Goal: Find contact information: Find contact information

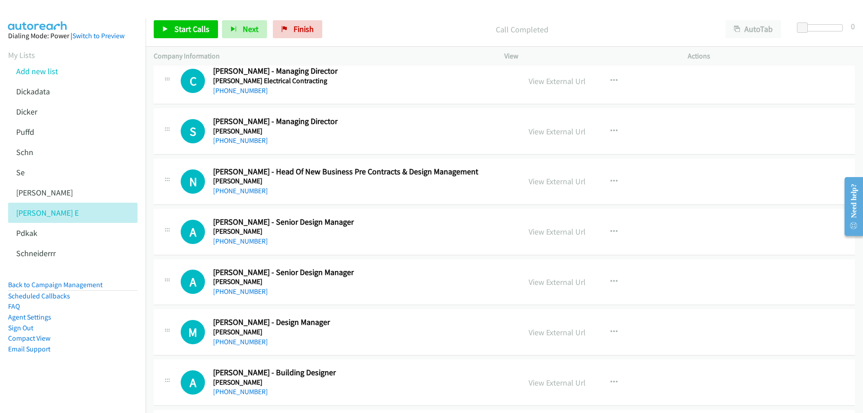
scroll to position [4897, 0]
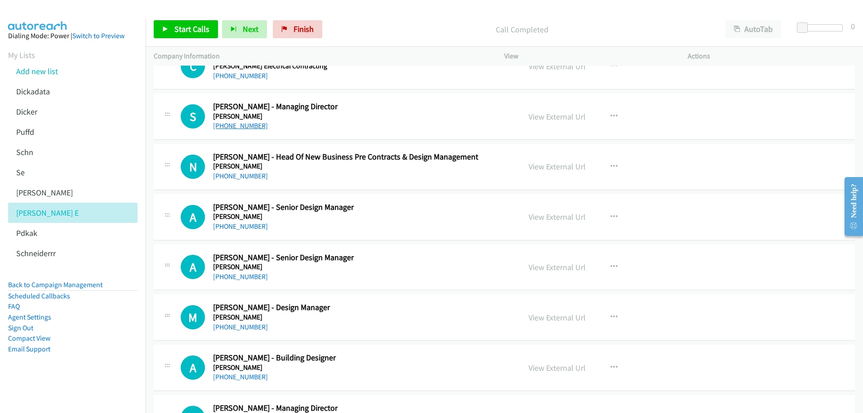
click at [236, 123] on link "[PHONE_NUMBER]" at bounding box center [240, 125] width 55 height 9
click at [545, 115] on link "View External Url" at bounding box center [556, 116] width 57 height 10
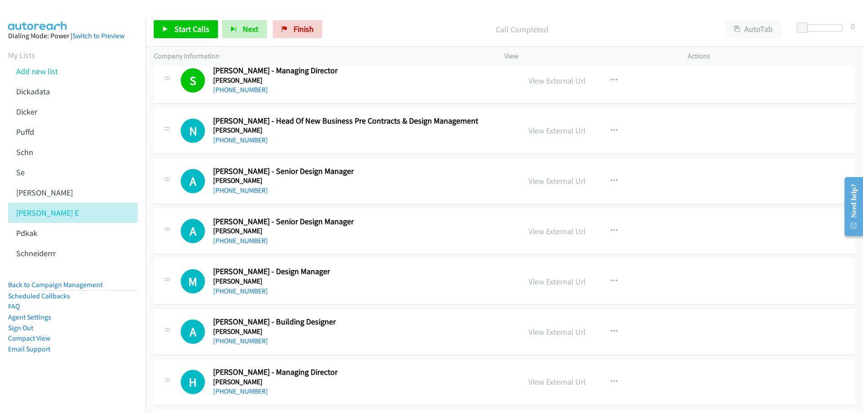
scroll to position [4942, 0]
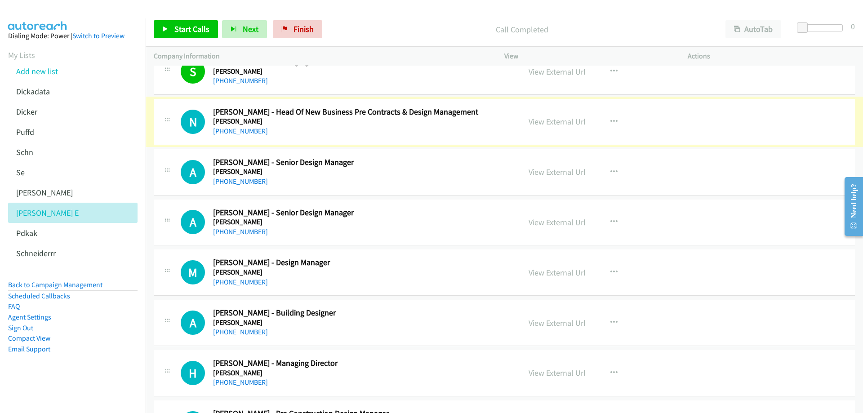
click at [549, 123] on link "View External Url" at bounding box center [556, 121] width 57 height 10
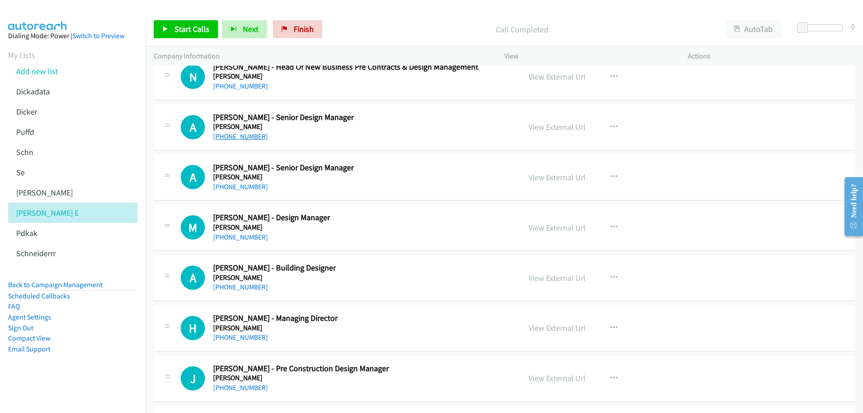
click at [240, 137] on link "[PHONE_NUMBER]" at bounding box center [240, 136] width 55 height 9
click at [558, 127] on link "View External Url" at bounding box center [556, 127] width 57 height 10
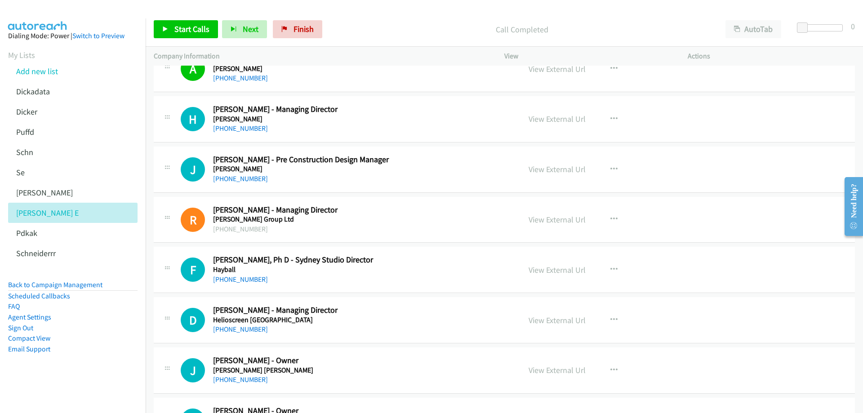
scroll to position [5211, 0]
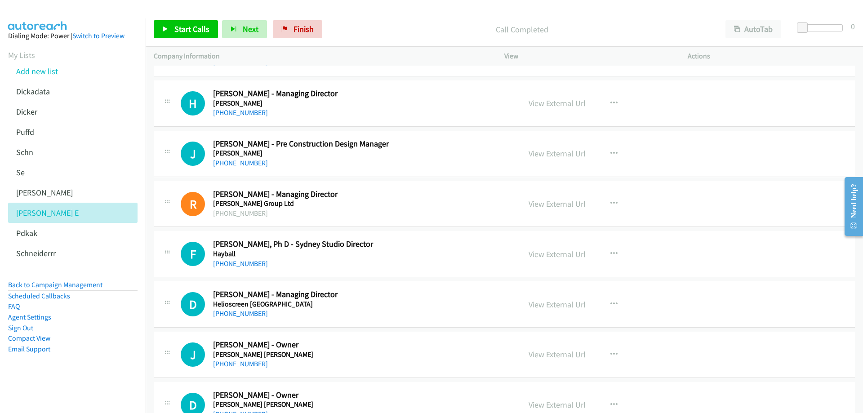
click at [317, 159] on div "[PHONE_NUMBER]" at bounding box center [360, 163] width 294 height 11
drag, startPoint x: 319, startPoint y: 162, endPoint x: 322, endPoint y: 169, distance: 7.8
click at [254, 163] on link "[PHONE_NUMBER]" at bounding box center [240, 163] width 55 height 9
click at [554, 151] on link "View External Url" at bounding box center [556, 153] width 57 height 10
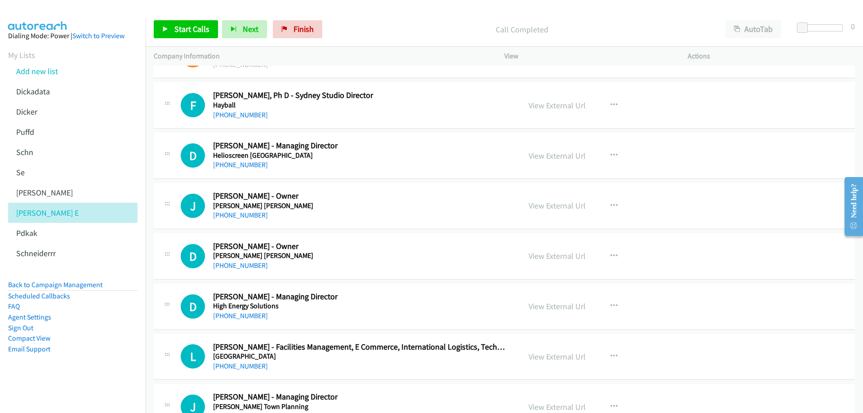
scroll to position [5346, 0]
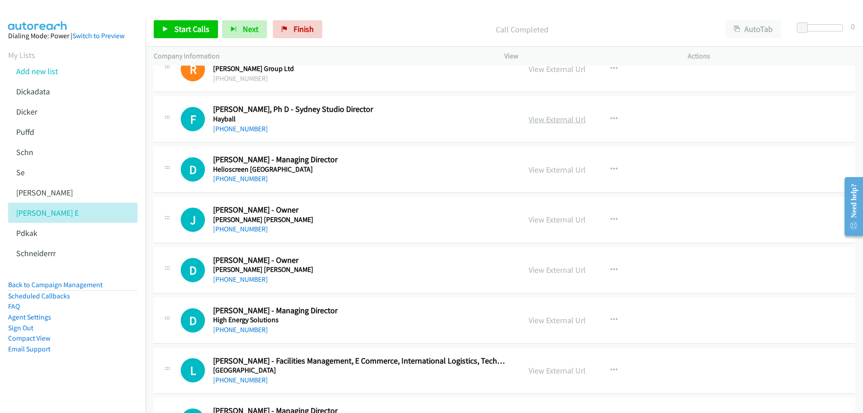
click at [551, 119] on link "View External Url" at bounding box center [556, 119] width 57 height 10
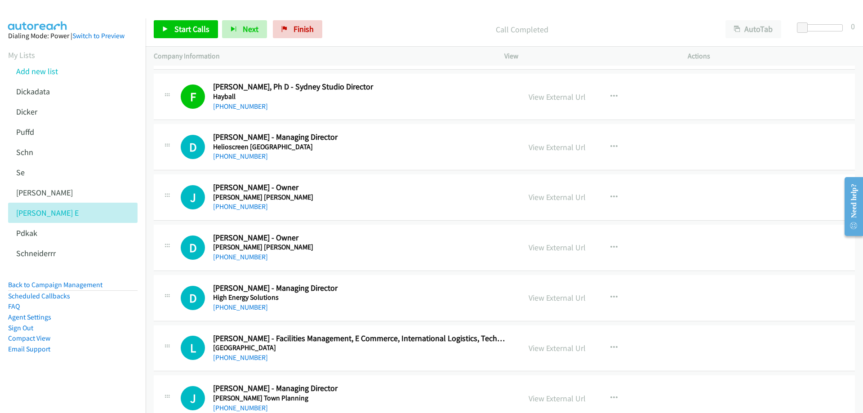
scroll to position [5391, 0]
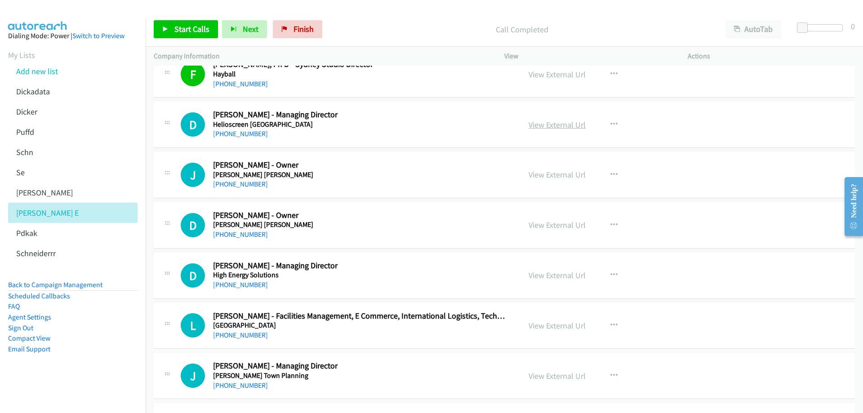
click at [545, 122] on link "View External Url" at bounding box center [556, 124] width 57 height 10
click at [323, 169] on h2 "[PERSON_NAME] - Owner" at bounding box center [360, 165] width 294 height 10
click at [544, 177] on link "View External Url" at bounding box center [556, 174] width 57 height 10
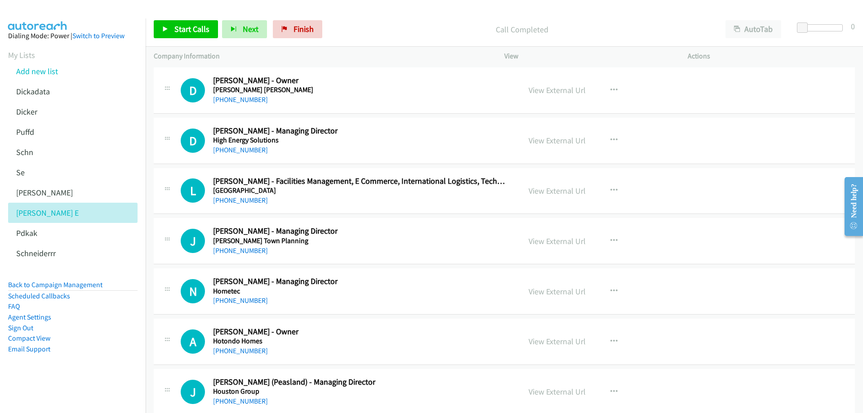
scroll to position [5571, 0]
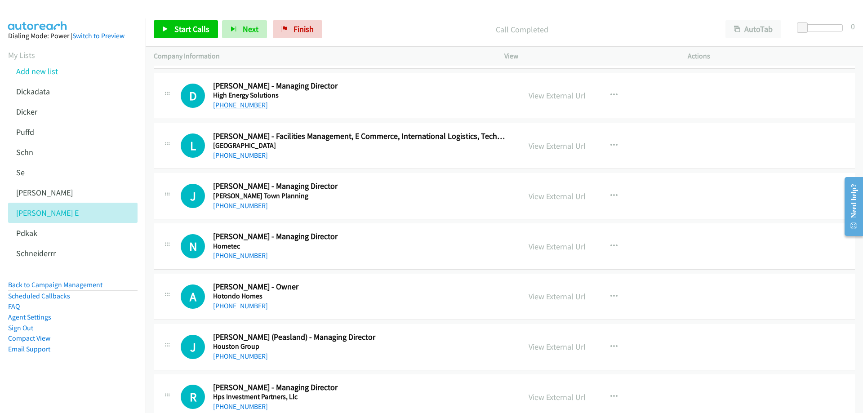
click at [236, 104] on link "[PHONE_NUMBER]" at bounding box center [240, 105] width 55 height 9
click at [539, 96] on link "View External Url" at bounding box center [556, 95] width 57 height 10
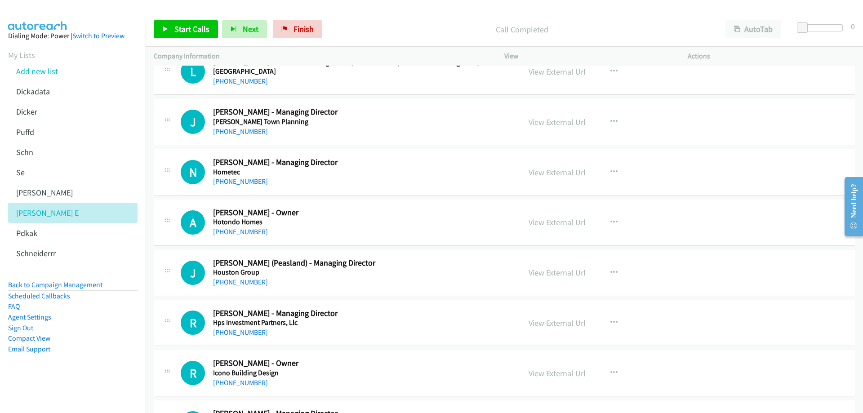
scroll to position [5660, 0]
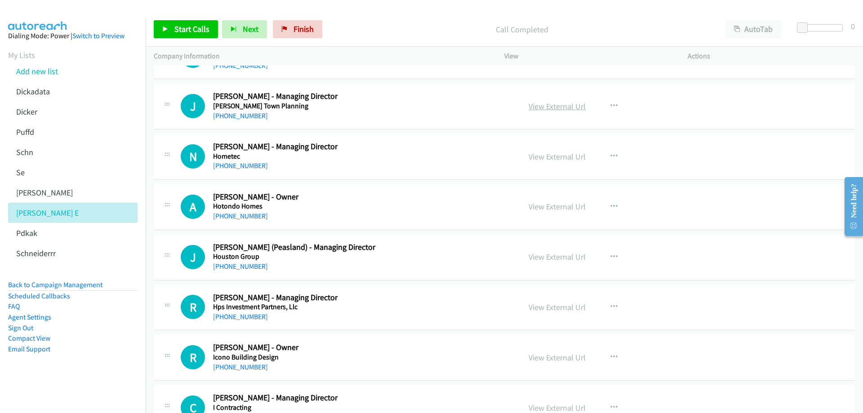
click at [561, 109] on link "View External Url" at bounding box center [556, 106] width 57 height 10
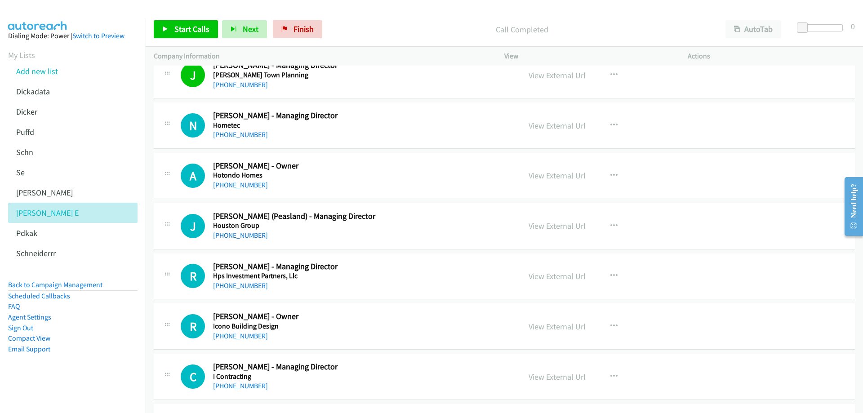
scroll to position [5705, 0]
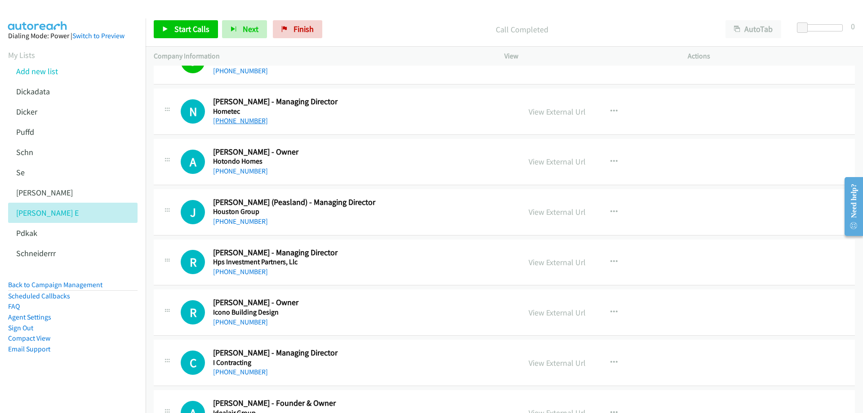
click at [243, 121] on link "[PHONE_NUMBER]" at bounding box center [240, 120] width 55 height 9
click at [557, 113] on link "View External Url" at bounding box center [556, 111] width 57 height 10
click at [554, 164] on link "View External Url" at bounding box center [556, 161] width 57 height 10
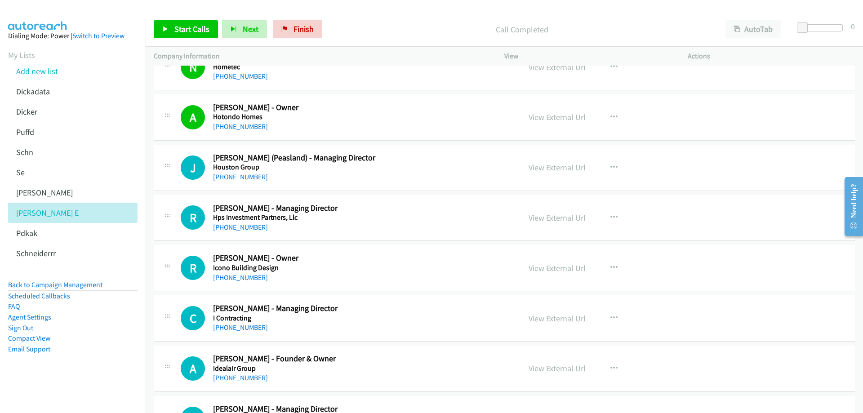
scroll to position [5750, 0]
click at [247, 175] on link "[PHONE_NUMBER]" at bounding box center [240, 176] width 55 height 9
click at [555, 168] on link "View External Url" at bounding box center [556, 167] width 57 height 10
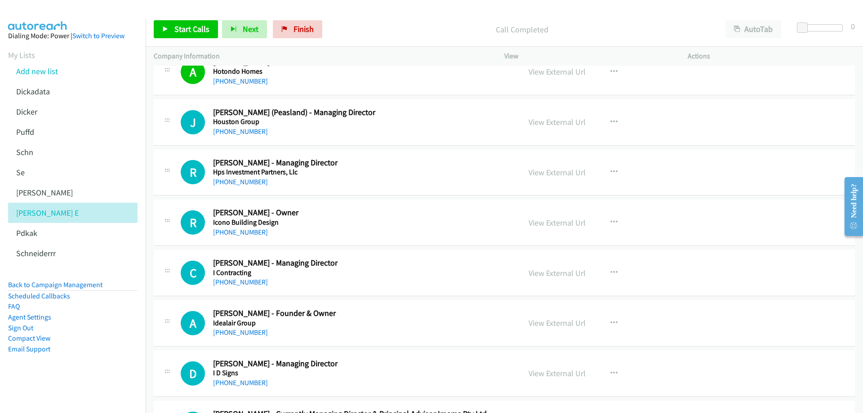
click at [279, 186] on div "[PHONE_NUMBER]" at bounding box center [360, 182] width 294 height 11
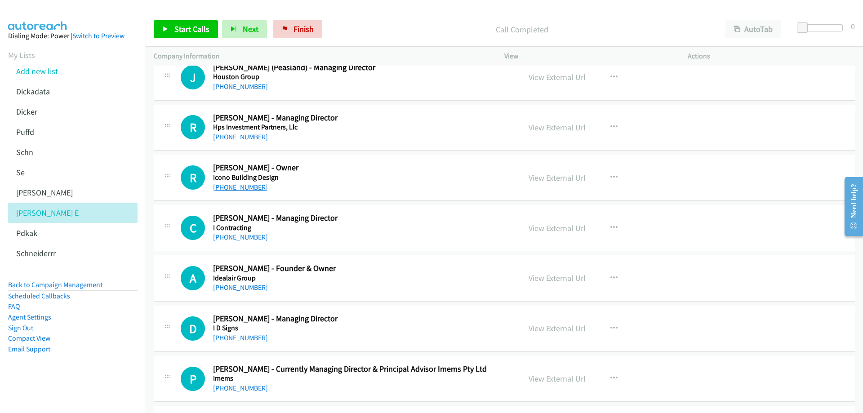
click at [241, 186] on link "[PHONE_NUMBER]" at bounding box center [240, 187] width 55 height 9
click at [570, 179] on link "View External Url" at bounding box center [556, 178] width 57 height 10
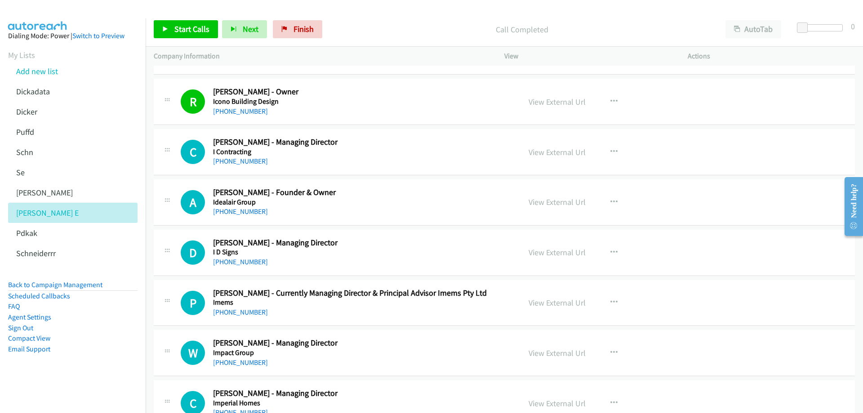
scroll to position [5930, 0]
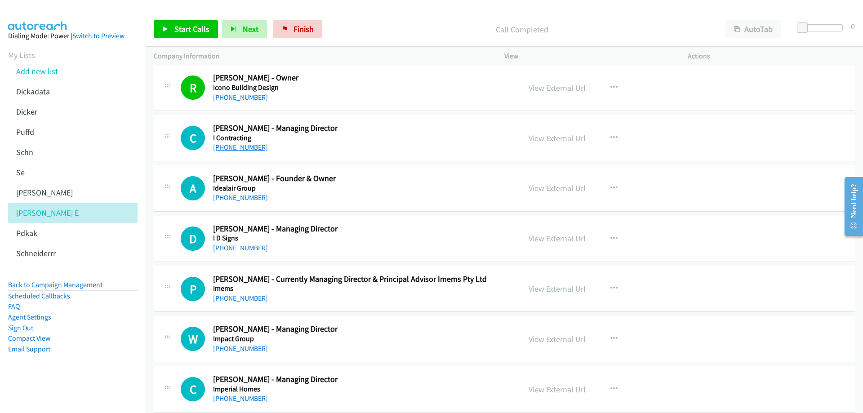
click at [244, 147] on link "[PHONE_NUMBER]" at bounding box center [240, 147] width 55 height 9
click at [551, 140] on link "View External Url" at bounding box center [556, 138] width 57 height 10
click at [573, 139] on link "View External Url" at bounding box center [556, 138] width 57 height 10
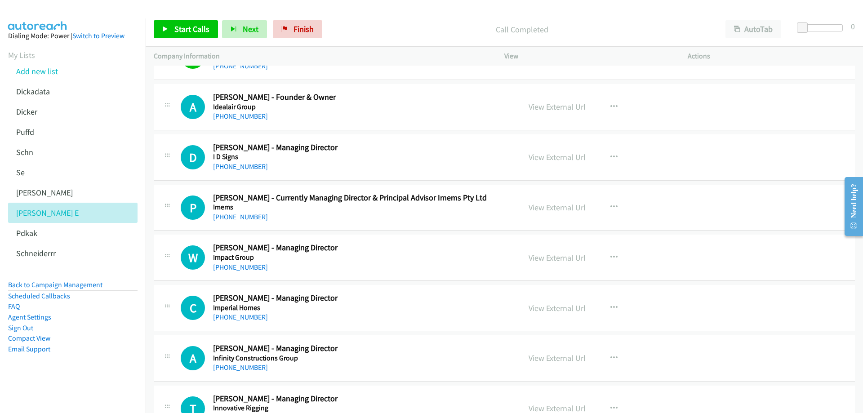
scroll to position [6020, 0]
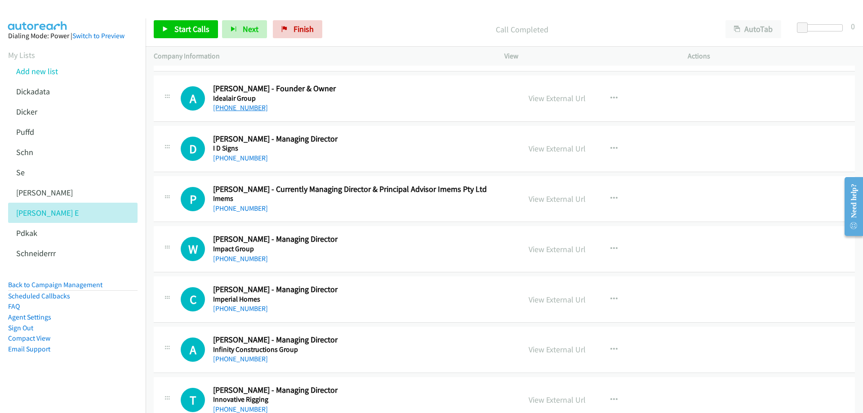
click at [250, 105] on link "[PHONE_NUMBER]" at bounding box center [240, 107] width 55 height 9
click at [551, 99] on link "View External Url" at bounding box center [556, 98] width 57 height 10
click at [546, 150] on link "View External Url" at bounding box center [556, 148] width 57 height 10
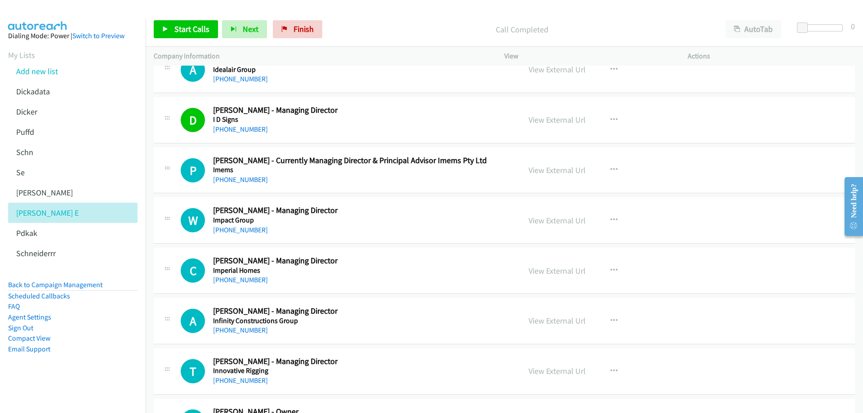
scroll to position [6065, 0]
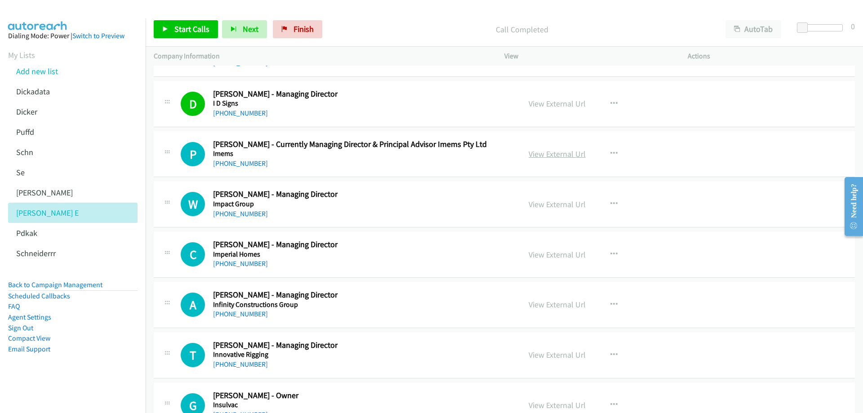
click at [569, 155] on link "View External Url" at bounding box center [556, 154] width 57 height 10
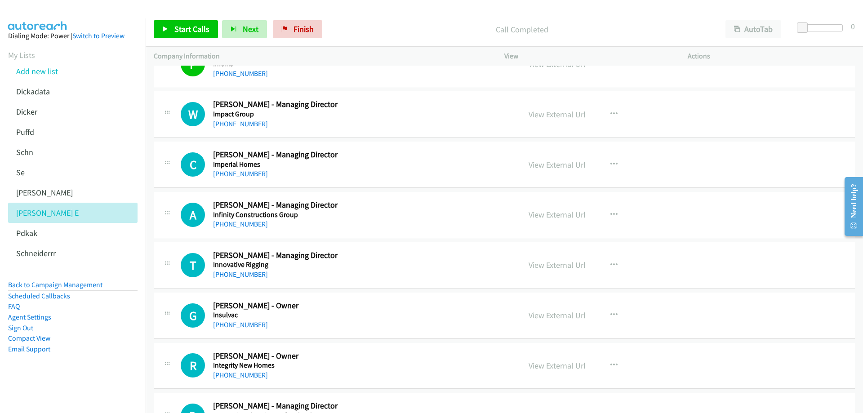
scroll to position [6110, 0]
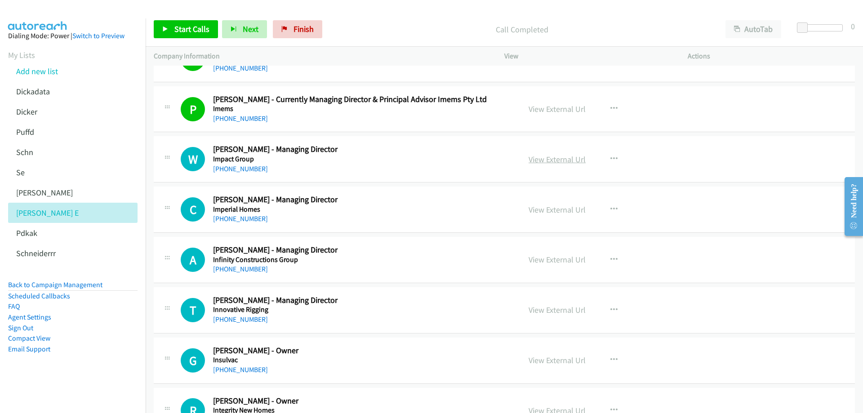
click at [567, 159] on link "View External Url" at bounding box center [556, 159] width 57 height 10
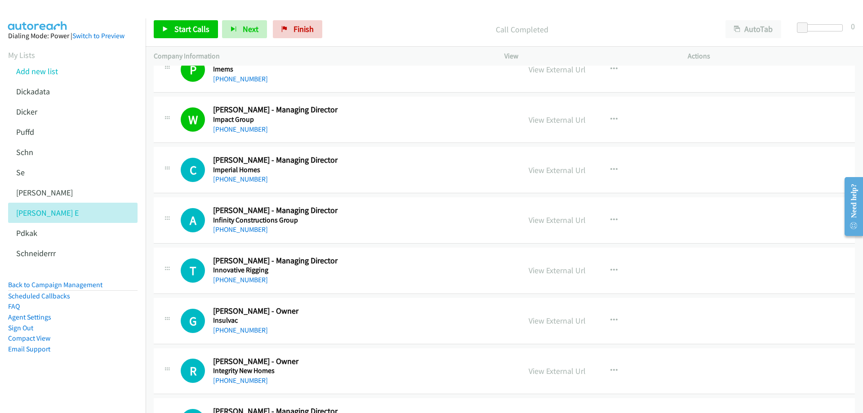
scroll to position [6155, 0]
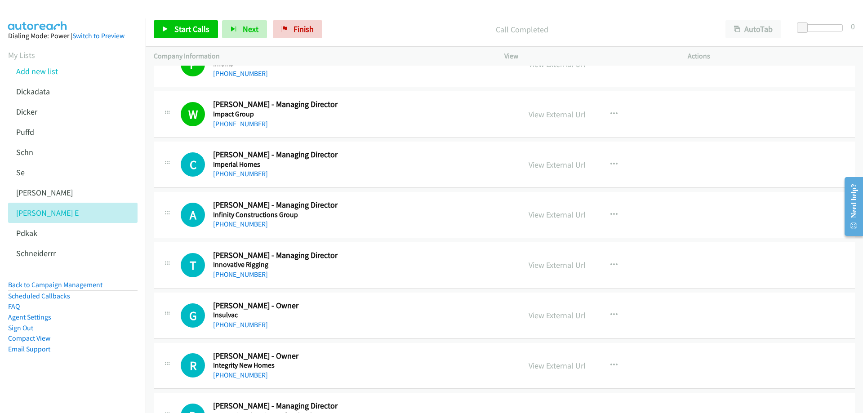
click at [314, 171] on div "[PHONE_NUMBER]" at bounding box center [360, 173] width 294 height 11
click at [248, 173] on link "[PHONE_NUMBER]" at bounding box center [240, 173] width 55 height 9
click at [558, 164] on link "View External Url" at bounding box center [556, 164] width 57 height 10
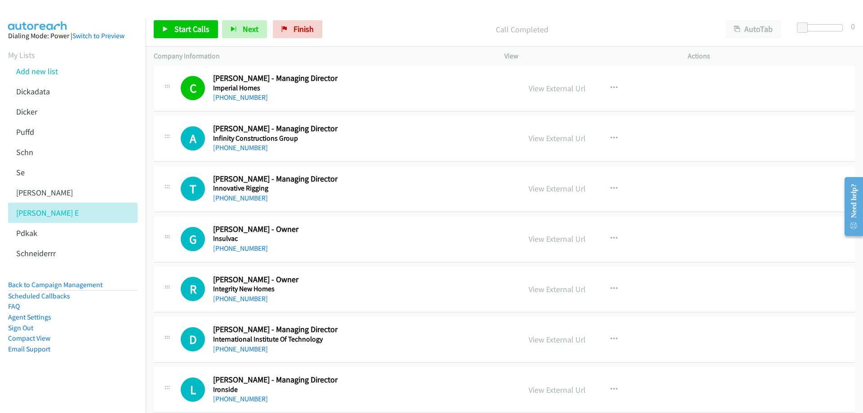
scroll to position [6245, 0]
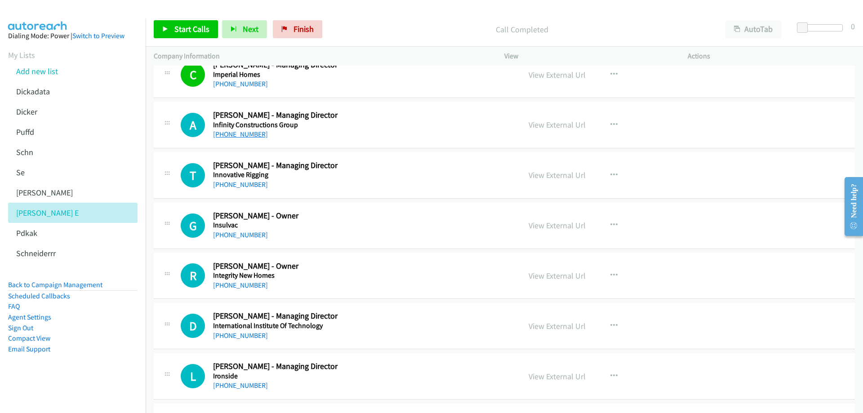
click at [249, 135] on link "[PHONE_NUMBER]" at bounding box center [240, 134] width 55 height 9
click at [545, 122] on link "View External Url" at bounding box center [556, 124] width 57 height 10
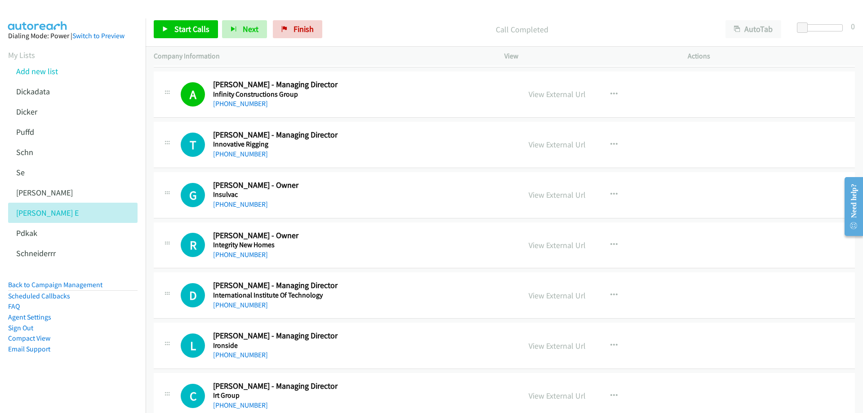
scroll to position [6289, 0]
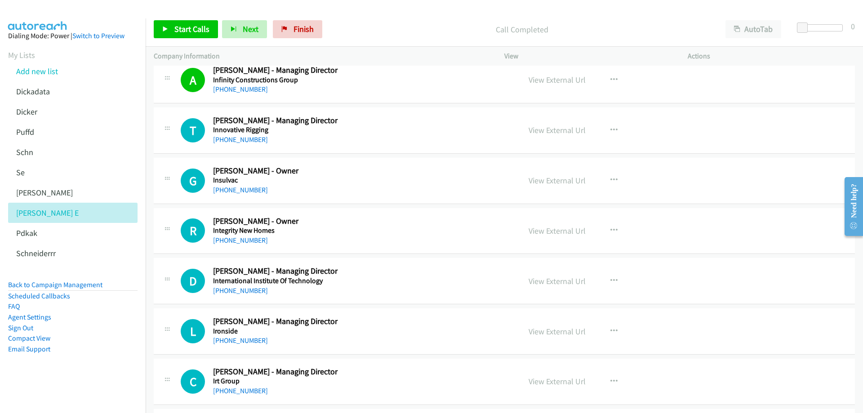
drag, startPoint x: 547, startPoint y: 133, endPoint x: 275, endPoint y: 13, distance: 297.3
click at [557, 130] on link "View External Url" at bounding box center [556, 130] width 57 height 10
drag, startPoint x: 222, startPoint y: 41, endPoint x: 226, endPoint y: 42, distance: 4.7
drag, startPoint x: 226, startPoint y: 42, endPoint x: 382, endPoint y: 14, distance: 157.9
click at [382, 14] on div "Start Calls Pause Next Finish Call Completed AutoTab AutoTab 0" at bounding box center [504, 29] width 717 height 35
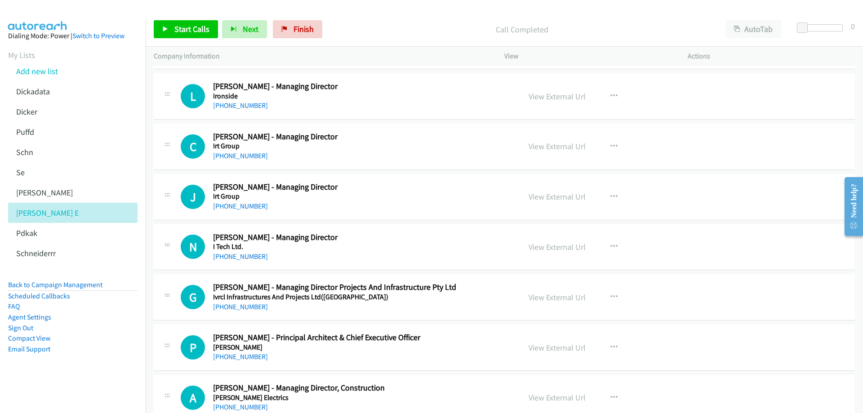
scroll to position [6514, 0]
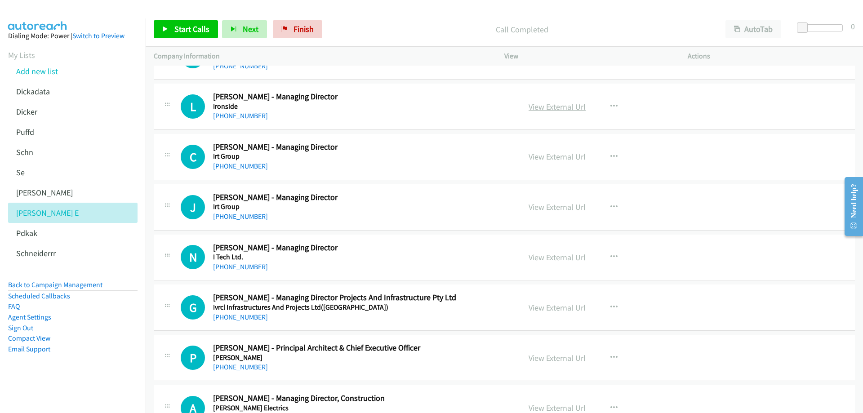
click at [544, 109] on link "View External Url" at bounding box center [556, 107] width 57 height 10
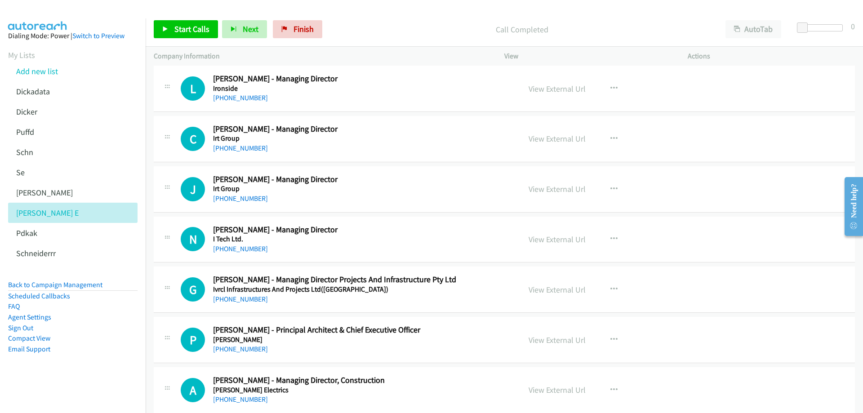
scroll to position [6559, 0]
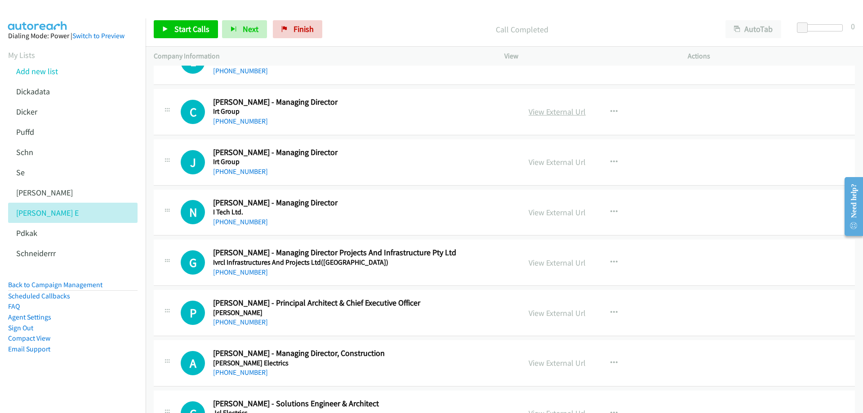
click at [568, 112] on link "View External Url" at bounding box center [556, 111] width 57 height 10
click at [231, 120] on link "[PHONE_NUMBER]" at bounding box center [240, 121] width 55 height 9
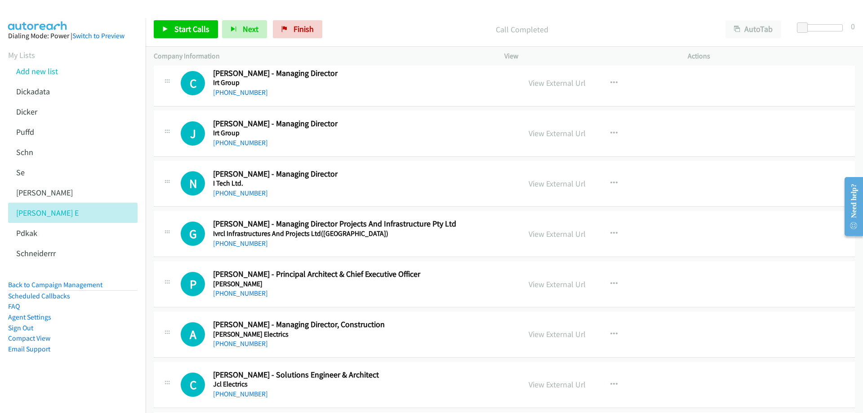
scroll to position [6604, 0]
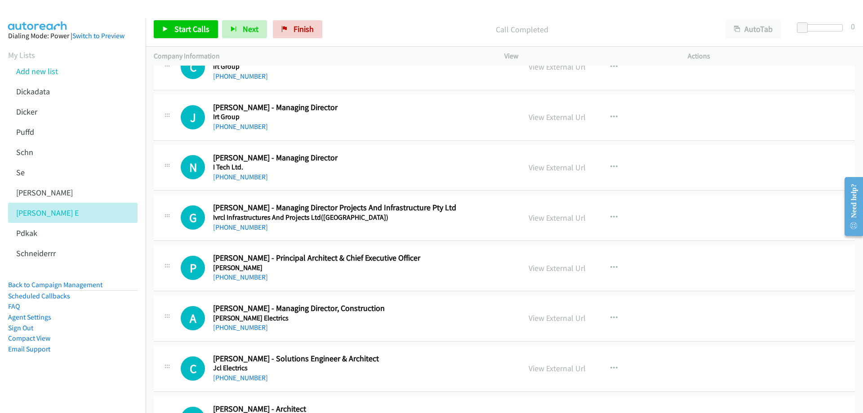
click at [327, 132] on div "[PHONE_NUMBER]" at bounding box center [360, 126] width 294 height 11
click at [335, 172] on div "[PHONE_NUMBER]" at bounding box center [360, 177] width 294 height 11
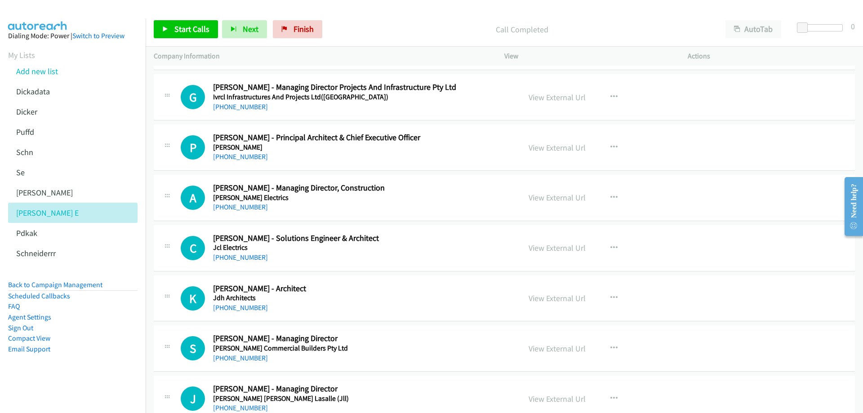
scroll to position [6739, 0]
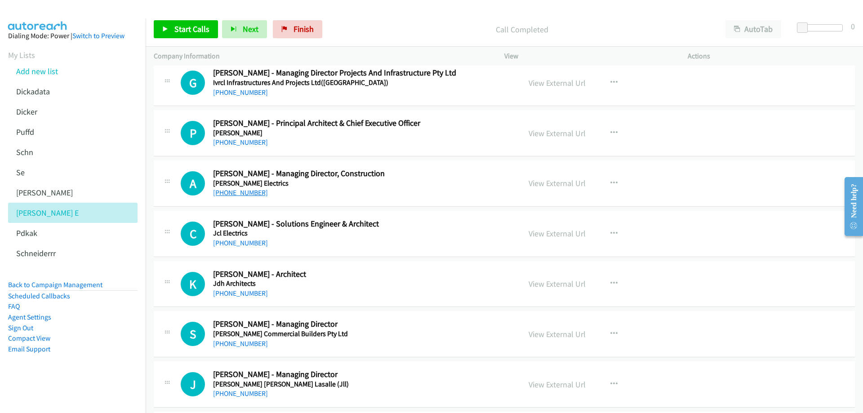
click at [245, 192] on link "[PHONE_NUMBER]" at bounding box center [240, 192] width 55 height 9
click at [555, 183] on link "View External Url" at bounding box center [556, 183] width 57 height 10
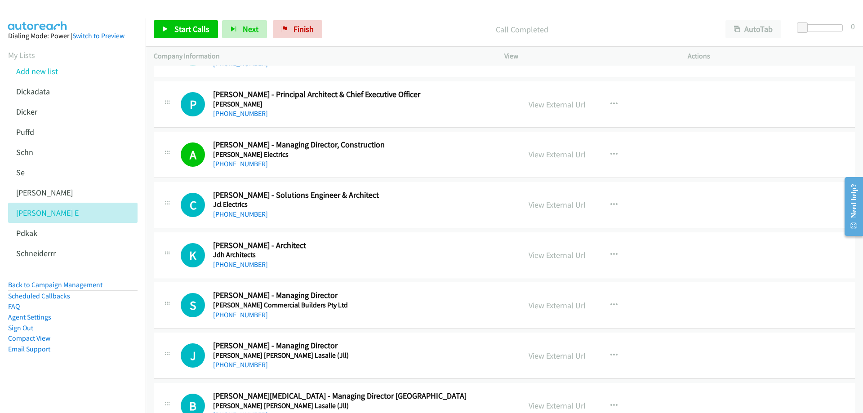
scroll to position [6784, 0]
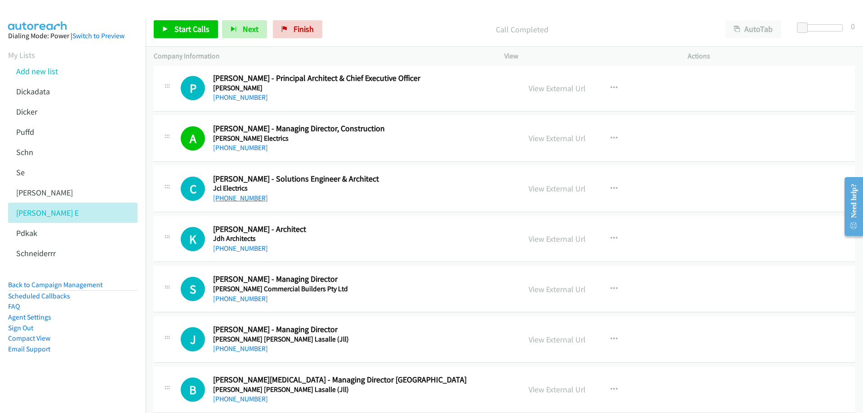
click at [241, 199] on link "[PHONE_NUMBER]" at bounding box center [240, 198] width 55 height 9
click at [568, 189] on link "View External Url" at bounding box center [556, 188] width 57 height 10
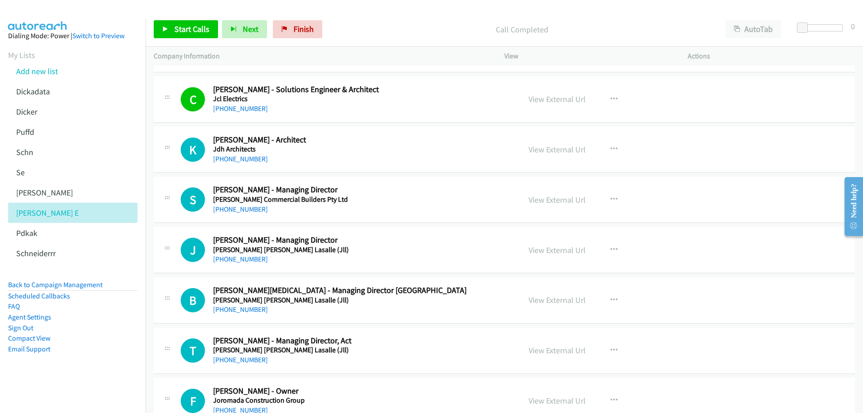
scroll to position [6873, 0]
click at [286, 155] on div "[PHONE_NUMBER]" at bounding box center [360, 158] width 294 height 11
click at [540, 150] on link "View External Url" at bounding box center [556, 149] width 57 height 10
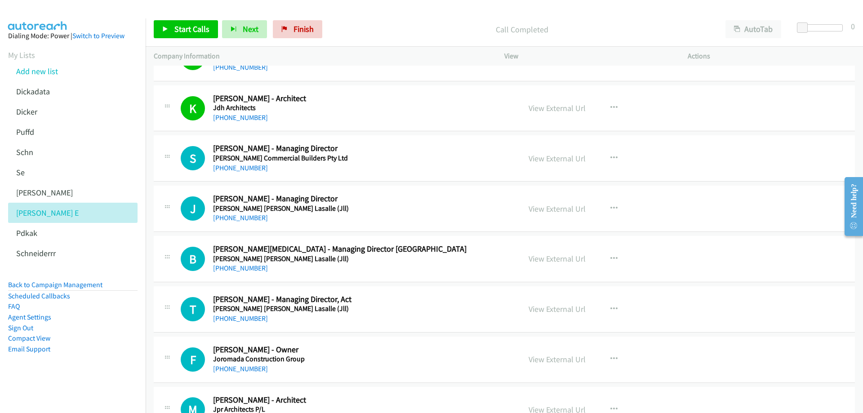
scroll to position [6918, 0]
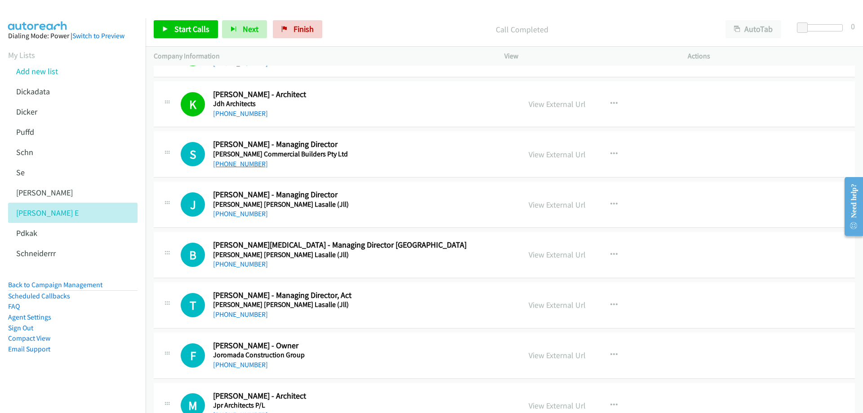
click at [245, 164] on link "[PHONE_NUMBER]" at bounding box center [240, 163] width 55 height 9
click at [544, 157] on link "View External Url" at bounding box center [556, 154] width 57 height 10
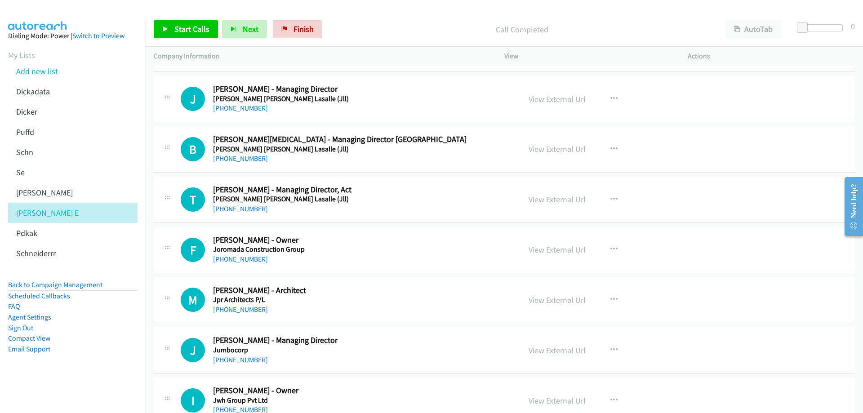
scroll to position [7008, 0]
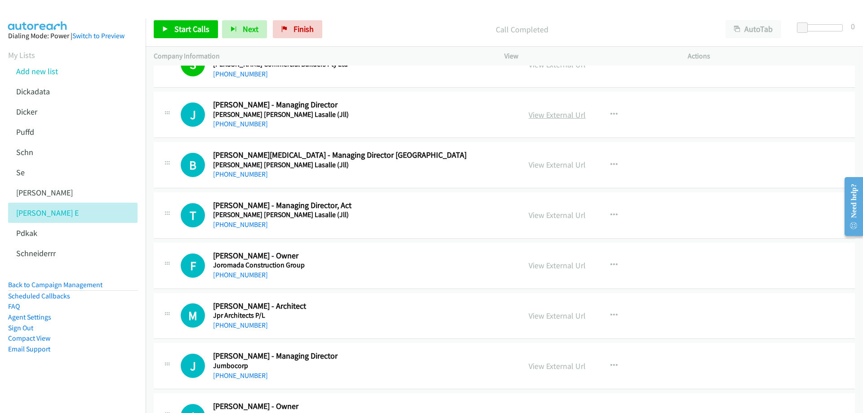
click at [560, 116] on link "View External Url" at bounding box center [556, 115] width 57 height 10
click at [318, 116] on h5 "[PERSON_NAME] [PERSON_NAME] Lasalle (Jll)" at bounding box center [360, 114] width 294 height 9
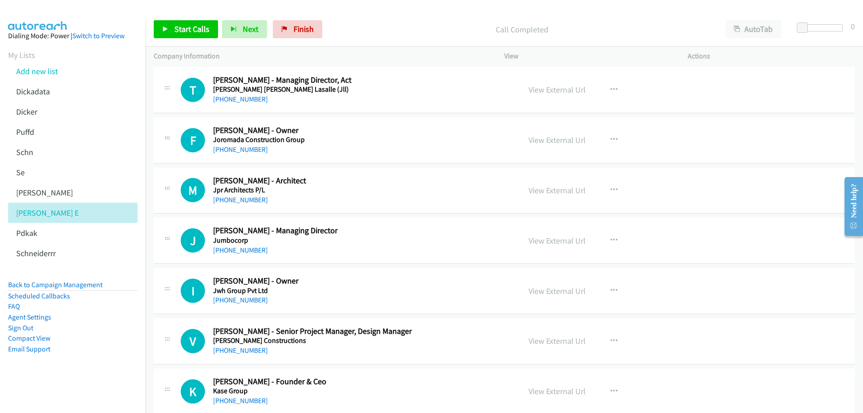
scroll to position [7143, 0]
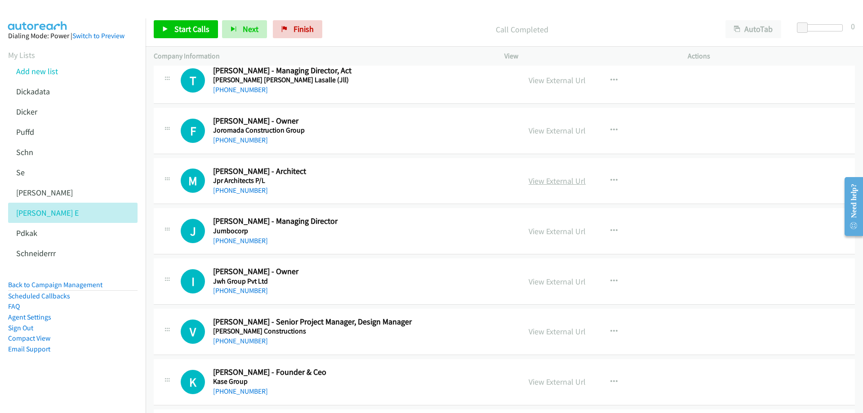
click at [554, 181] on link "View External Url" at bounding box center [556, 181] width 57 height 10
click at [564, 130] on link "View External Url" at bounding box center [556, 130] width 57 height 10
click at [237, 141] on link "[PHONE_NUMBER]" at bounding box center [240, 140] width 55 height 9
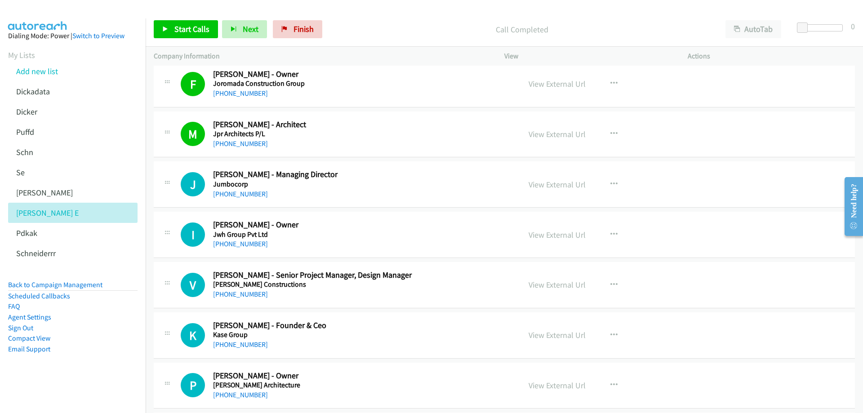
scroll to position [7233, 0]
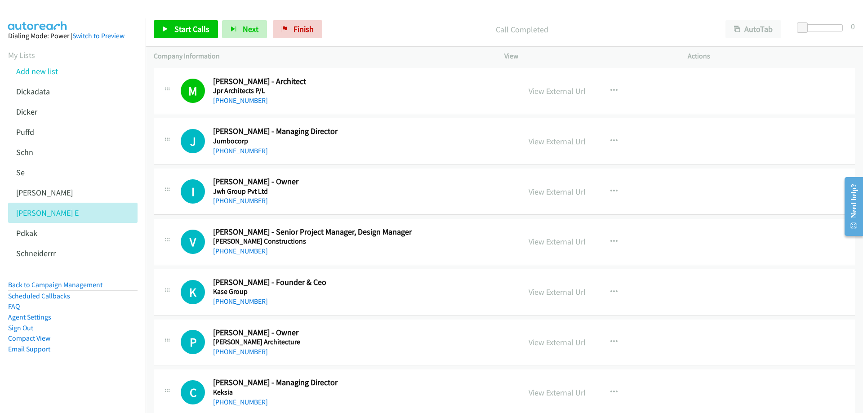
click at [539, 144] on link "View External Url" at bounding box center [556, 141] width 57 height 10
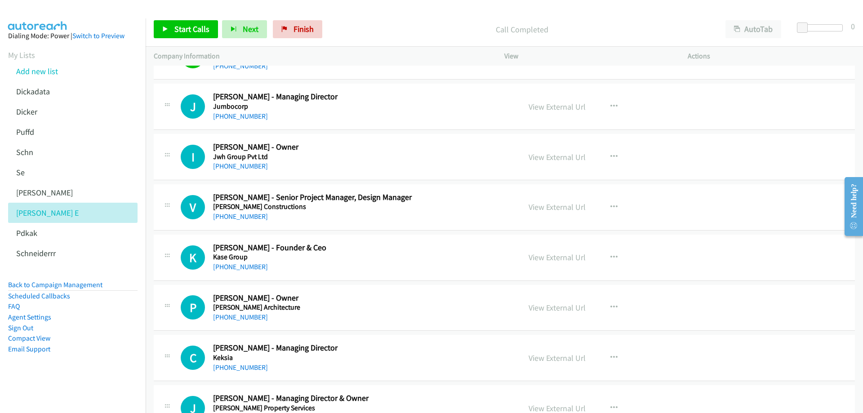
scroll to position [7323, 0]
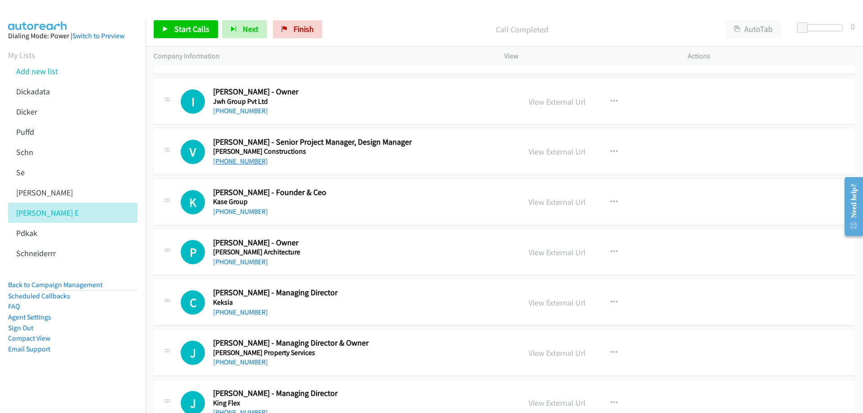
click at [242, 163] on link "[PHONE_NUMBER]" at bounding box center [240, 161] width 55 height 9
click at [553, 151] on link "View External Url" at bounding box center [556, 151] width 57 height 10
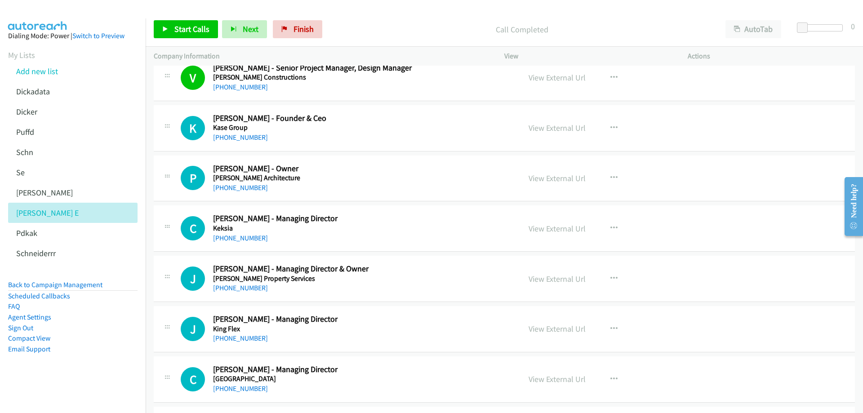
scroll to position [7413, 0]
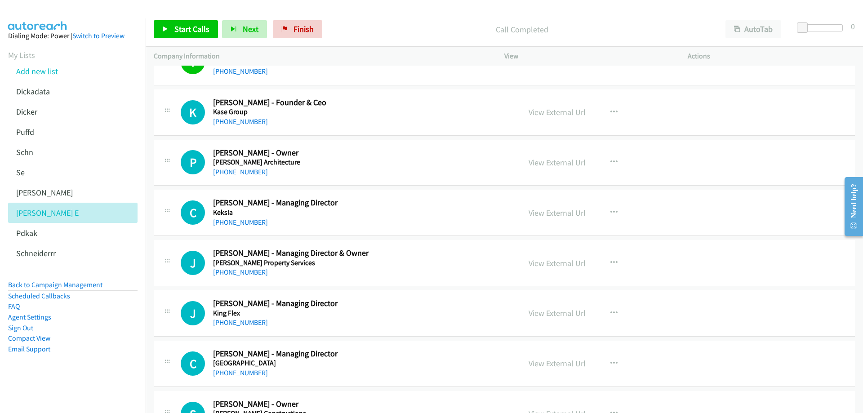
click at [250, 173] on link "[PHONE_NUMBER]" at bounding box center [240, 172] width 55 height 9
click at [555, 161] on link "View External Url" at bounding box center [556, 162] width 57 height 10
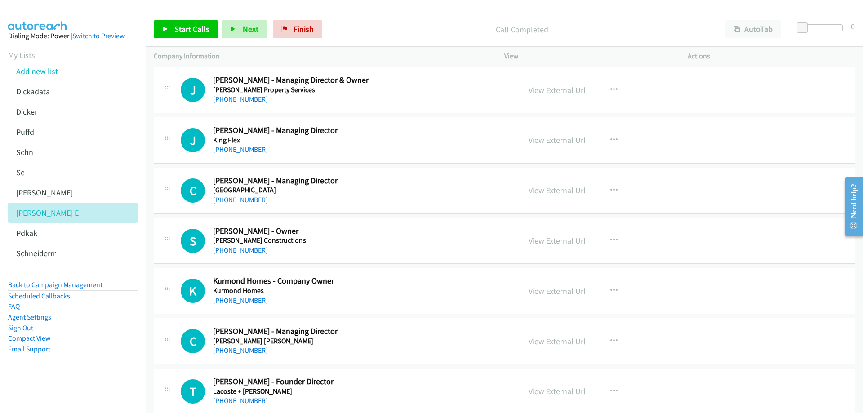
scroll to position [7592, 0]
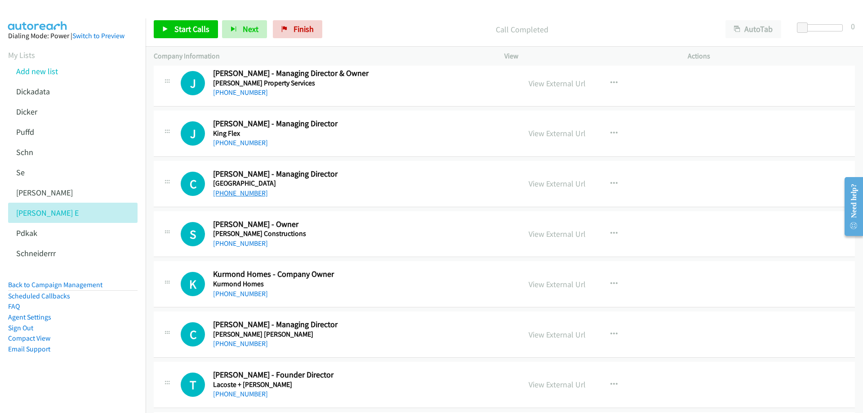
click at [245, 191] on link "[PHONE_NUMBER]" at bounding box center [240, 193] width 55 height 9
click at [549, 183] on link "View External Url" at bounding box center [556, 183] width 57 height 10
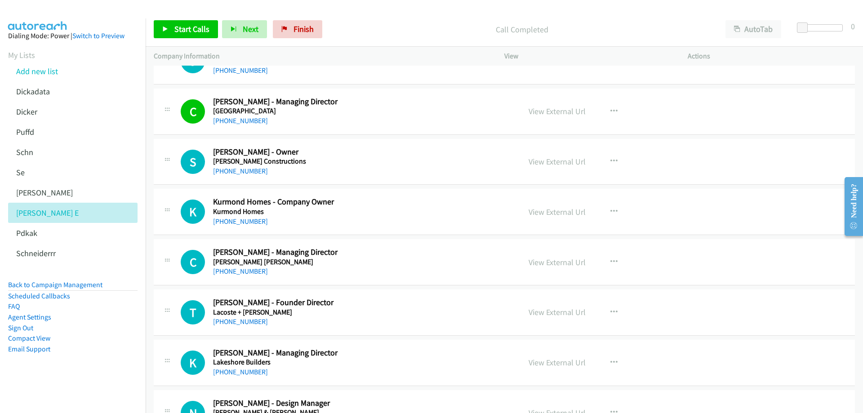
scroll to position [7682, 0]
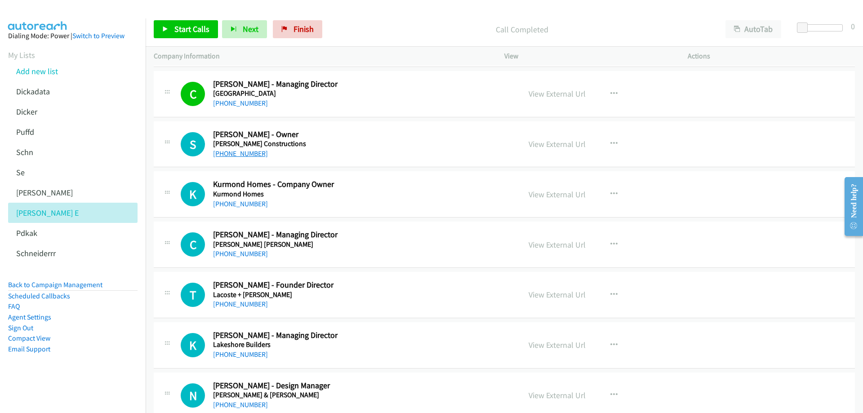
click at [242, 153] on link "[PHONE_NUMBER]" at bounding box center [240, 153] width 55 height 9
click at [557, 145] on link "View External Url" at bounding box center [556, 144] width 57 height 10
click at [291, 193] on h5 "Kurmond Homes" at bounding box center [360, 194] width 294 height 9
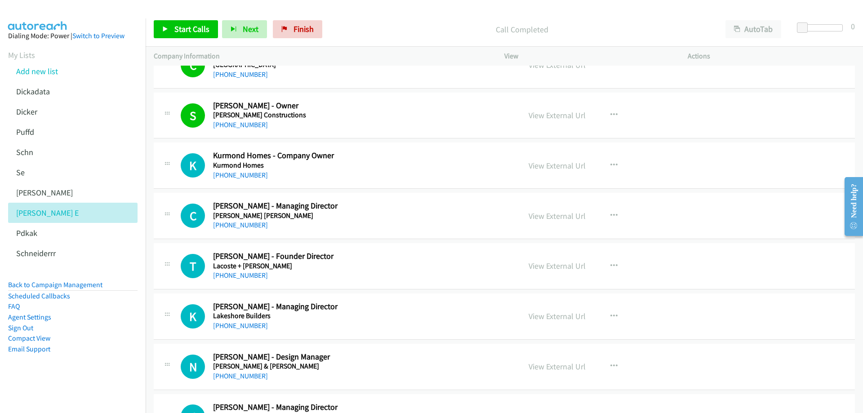
scroll to position [7727, 0]
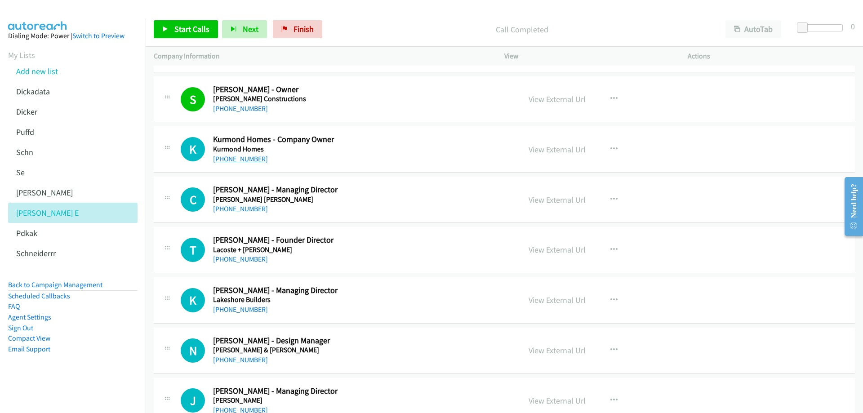
click at [244, 157] on link "[PHONE_NUMBER]" at bounding box center [240, 159] width 55 height 9
click at [551, 147] on link "View External Url" at bounding box center [556, 149] width 57 height 10
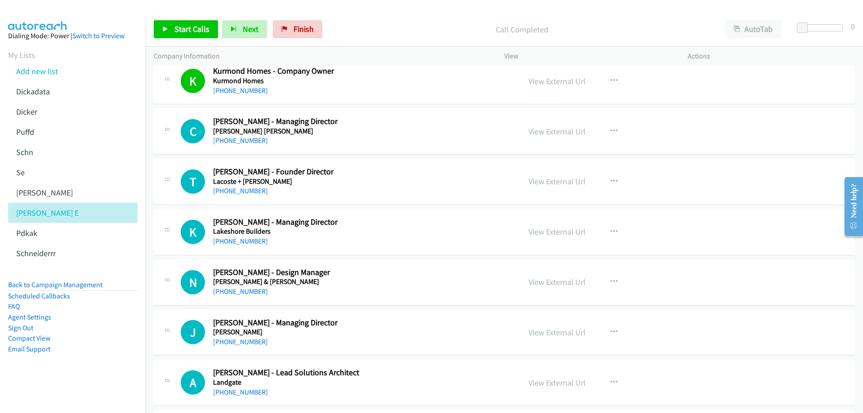
scroll to position [7817, 0]
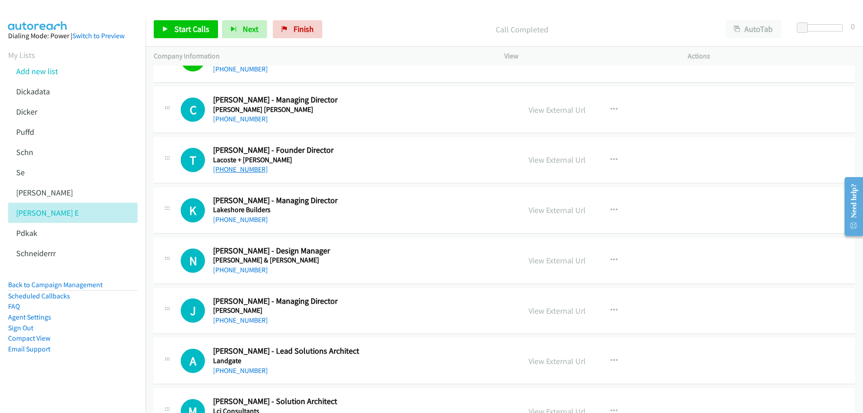
click at [243, 168] on link "[PHONE_NUMBER]" at bounding box center [240, 169] width 55 height 9
click at [559, 159] on link "View External Url" at bounding box center [556, 160] width 57 height 10
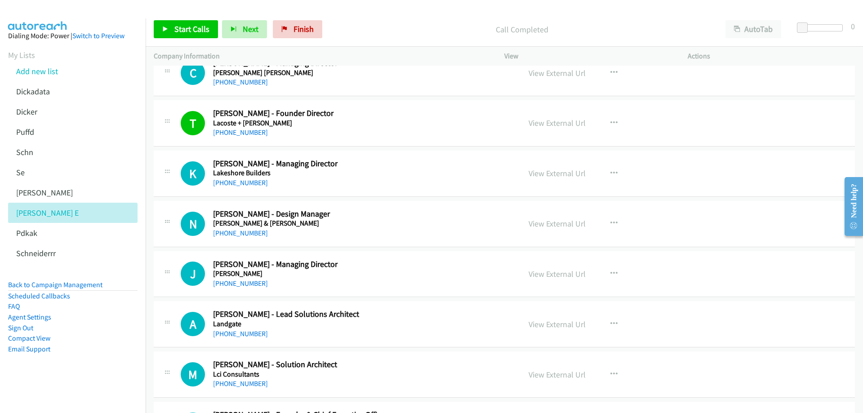
scroll to position [7862, 0]
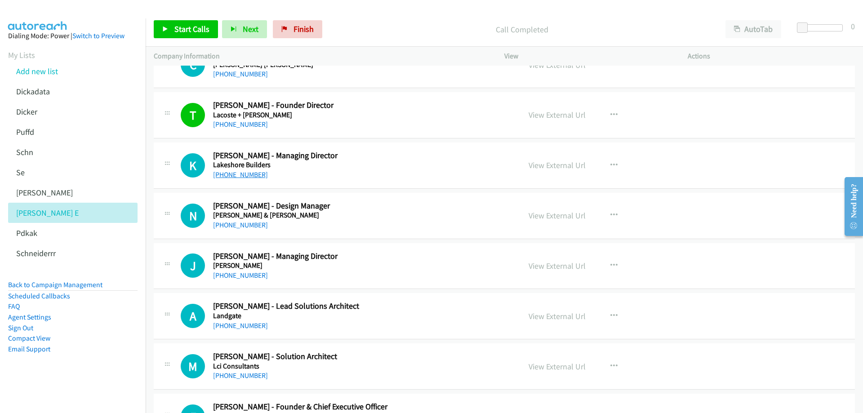
click at [250, 172] on link "[PHONE_NUMBER]" at bounding box center [240, 174] width 55 height 9
click at [550, 167] on link "View External Url" at bounding box center [556, 165] width 57 height 10
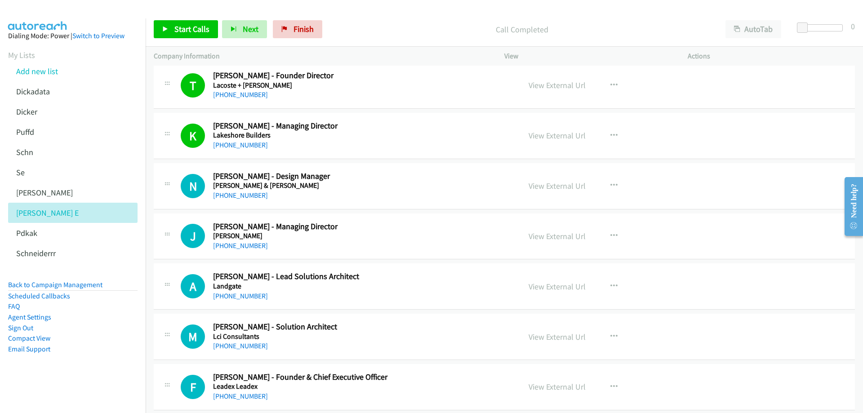
scroll to position [7907, 0]
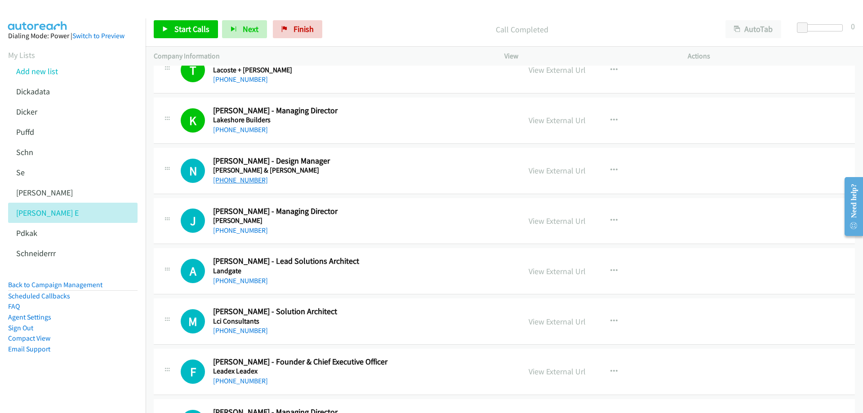
click at [253, 183] on link "[PHONE_NUMBER]" at bounding box center [240, 180] width 55 height 9
click at [550, 171] on link "View External Url" at bounding box center [556, 170] width 57 height 10
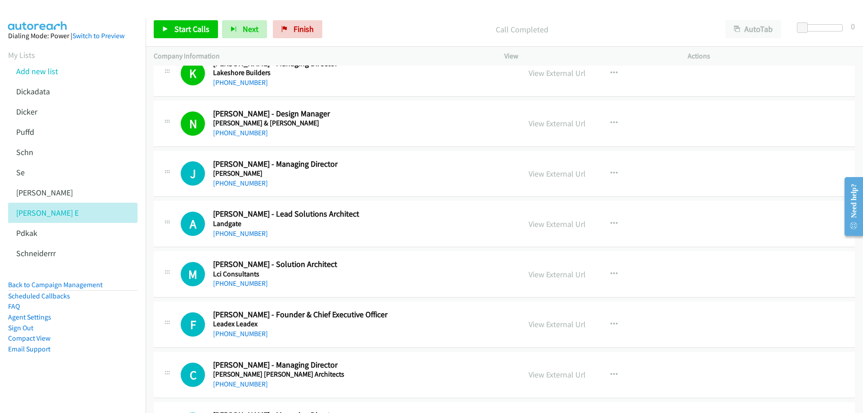
scroll to position [7997, 0]
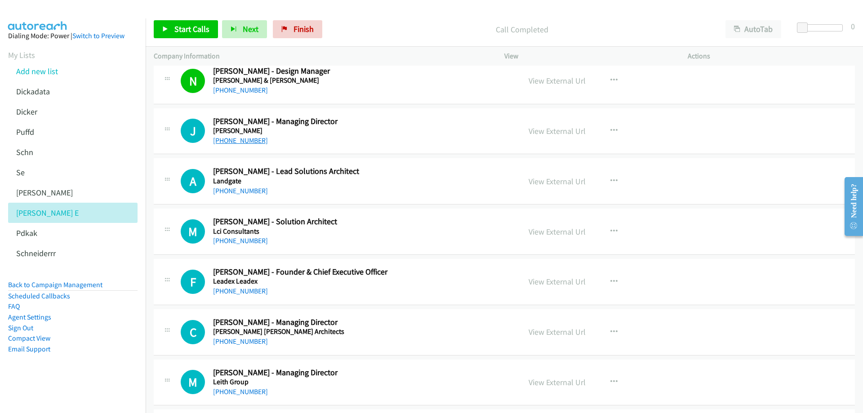
click at [249, 142] on link "[PHONE_NUMBER]" at bounding box center [240, 140] width 55 height 9
click at [544, 132] on link "View External Url" at bounding box center [556, 131] width 57 height 10
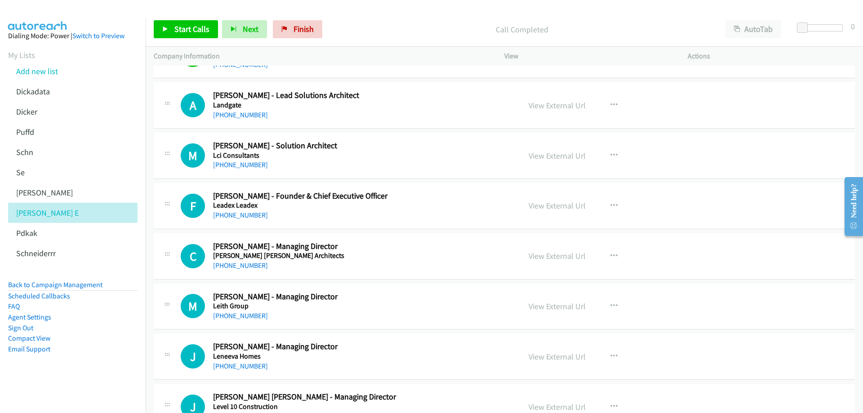
scroll to position [8086, 0]
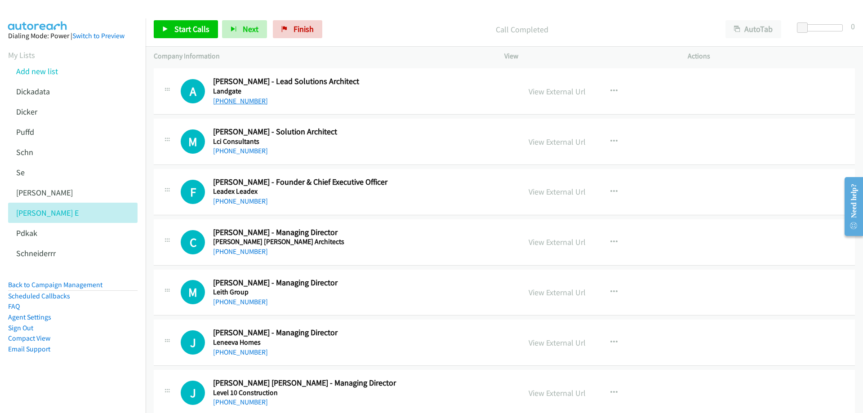
click at [234, 102] on link "[PHONE_NUMBER]" at bounding box center [240, 101] width 55 height 9
click at [561, 93] on link "View External Url" at bounding box center [556, 91] width 57 height 10
click at [250, 149] on link "[PHONE_NUMBER]" at bounding box center [240, 150] width 55 height 9
click at [562, 140] on link "View External Url" at bounding box center [556, 142] width 57 height 10
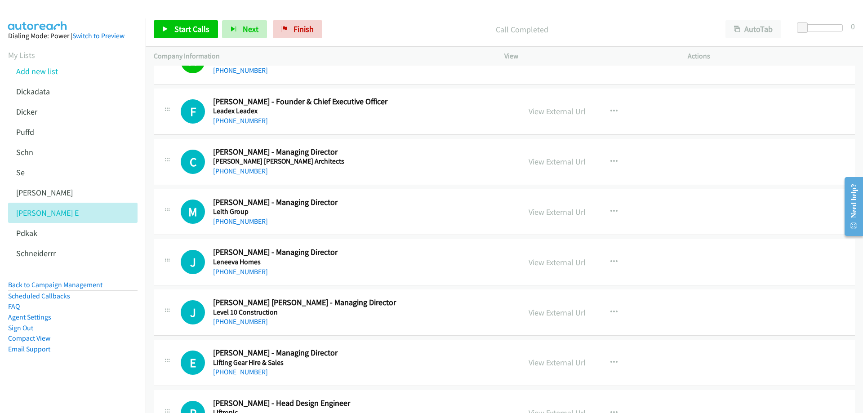
scroll to position [8176, 0]
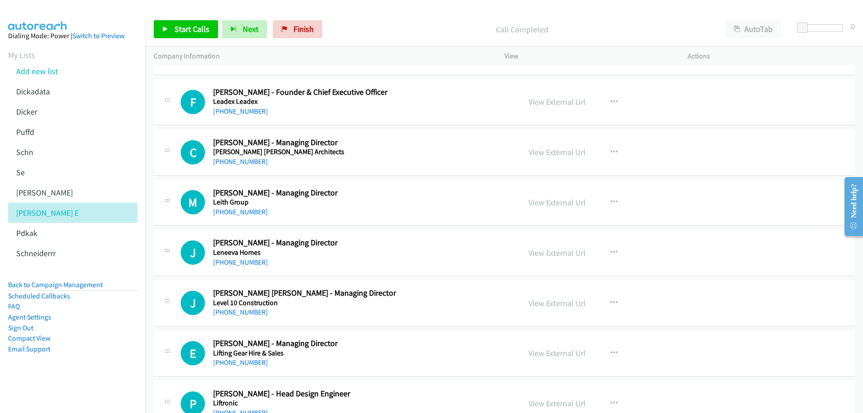
drag, startPoint x: 248, startPoint y: 163, endPoint x: 540, endPoint y: 162, distance: 292.0
click at [249, 161] on link "[PHONE_NUMBER]" at bounding box center [240, 161] width 55 height 9
click at [569, 149] on link "View External Url" at bounding box center [556, 152] width 57 height 10
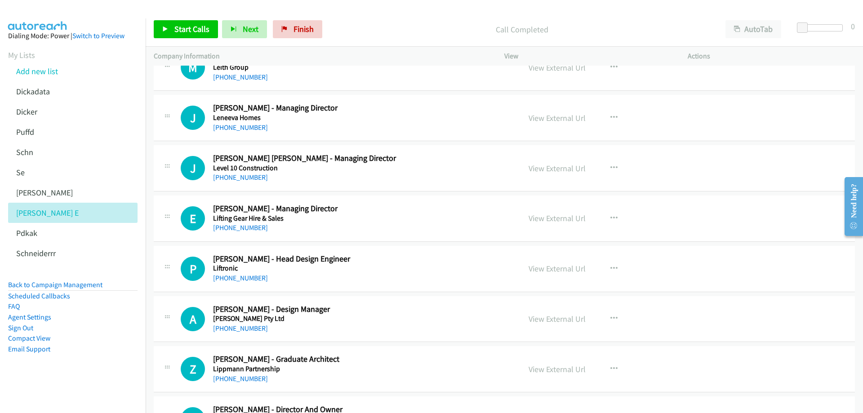
scroll to position [8266, 0]
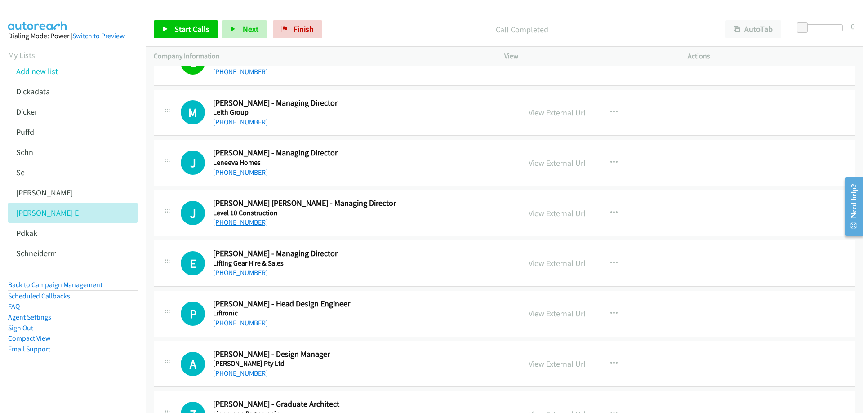
click at [247, 221] on link "[PHONE_NUMBER]" at bounding box center [240, 222] width 55 height 9
click at [545, 215] on link "View External Url" at bounding box center [556, 213] width 57 height 10
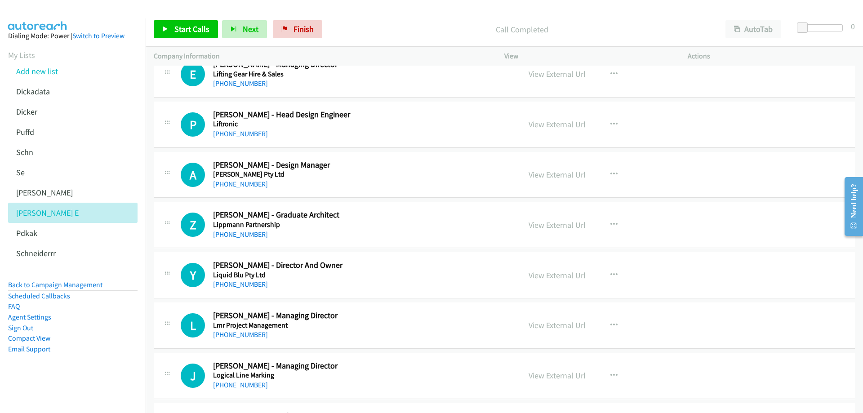
scroll to position [8446, 0]
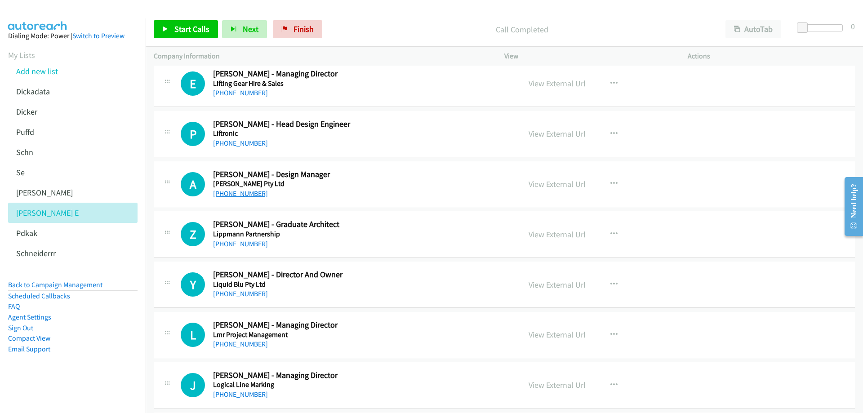
click at [252, 192] on link "[PHONE_NUMBER]" at bounding box center [240, 193] width 55 height 9
click at [551, 185] on link "View External Url" at bounding box center [556, 184] width 57 height 10
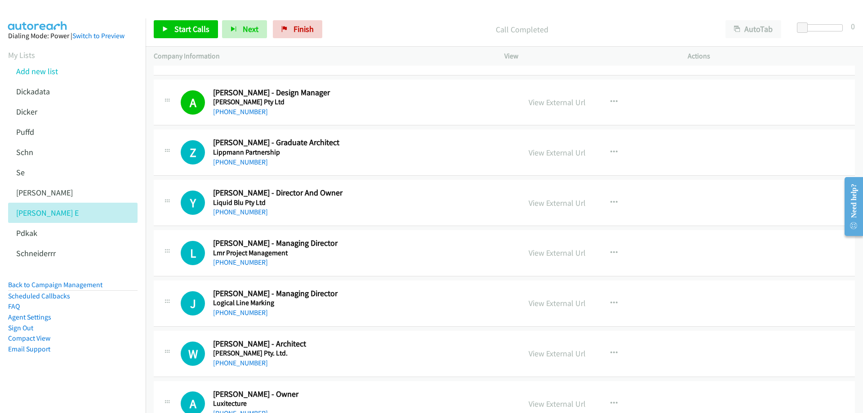
scroll to position [8536, 0]
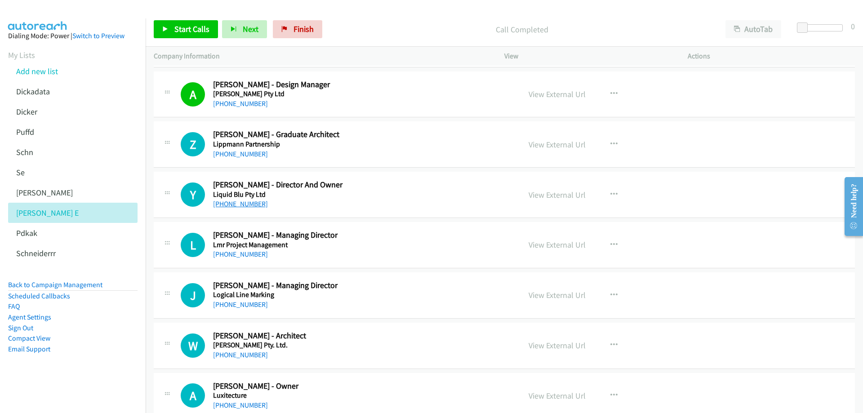
click at [239, 204] on link "[PHONE_NUMBER]" at bounding box center [240, 203] width 55 height 9
click at [563, 195] on link "View External Url" at bounding box center [556, 195] width 57 height 10
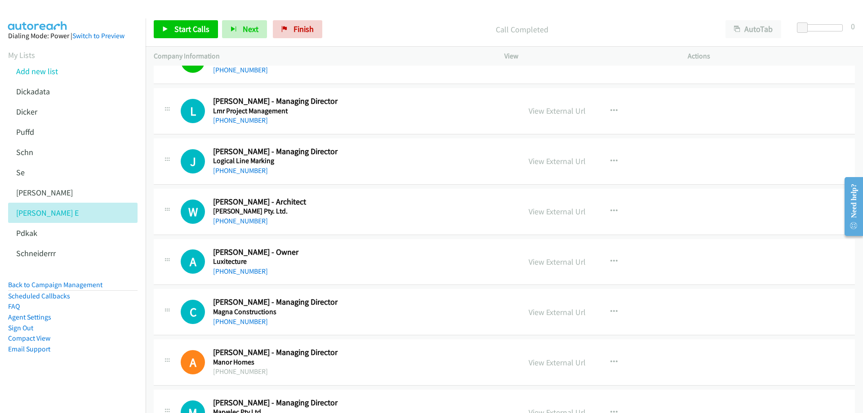
scroll to position [8670, 0]
click at [252, 217] on link "[PHONE_NUMBER]" at bounding box center [240, 220] width 55 height 9
click at [546, 210] on link "View External Url" at bounding box center [556, 210] width 57 height 10
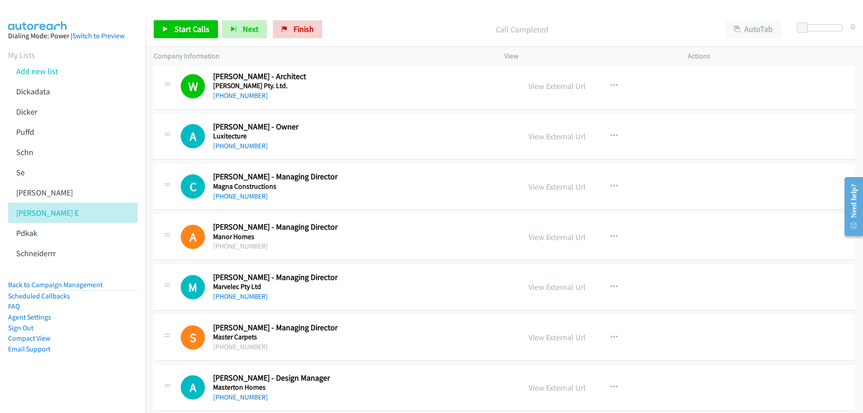
scroll to position [8805, 0]
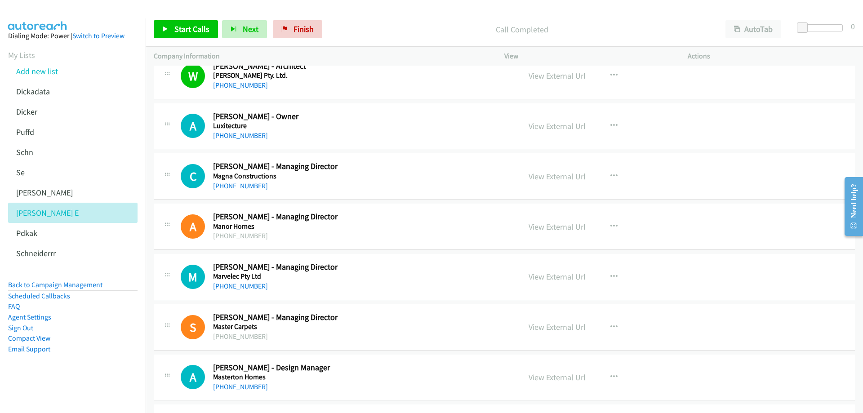
click at [240, 185] on link "[PHONE_NUMBER]" at bounding box center [240, 185] width 55 height 9
click at [558, 173] on link "View External Url" at bounding box center [556, 176] width 57 height 10
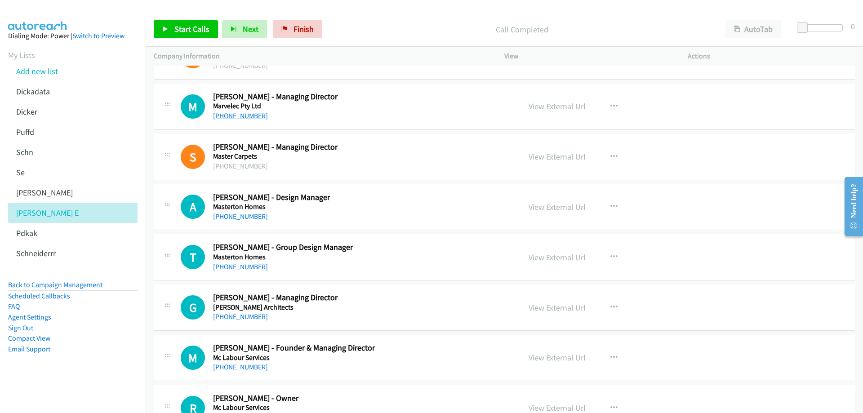
scroll to position [8985, 0]
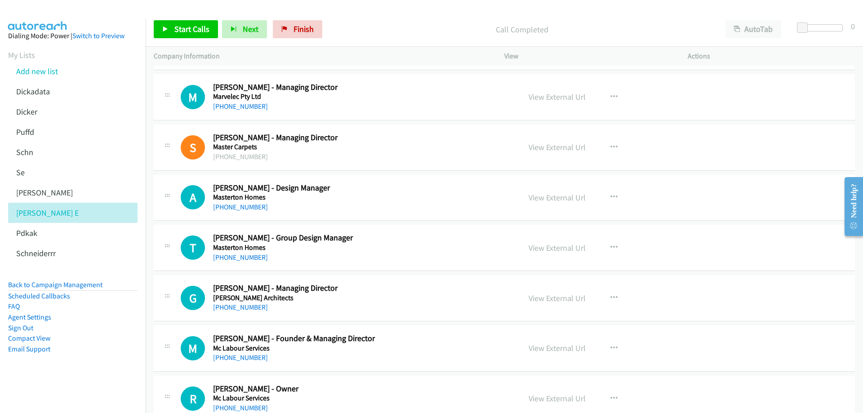
drag, startPoint x: 239, startPoint y: 207, endPoint x: 453, endPoint y: 206, distance: 214.3
click at [548, 198] on link "View External Url" at bounding box center [556, 197] width 57 height 10
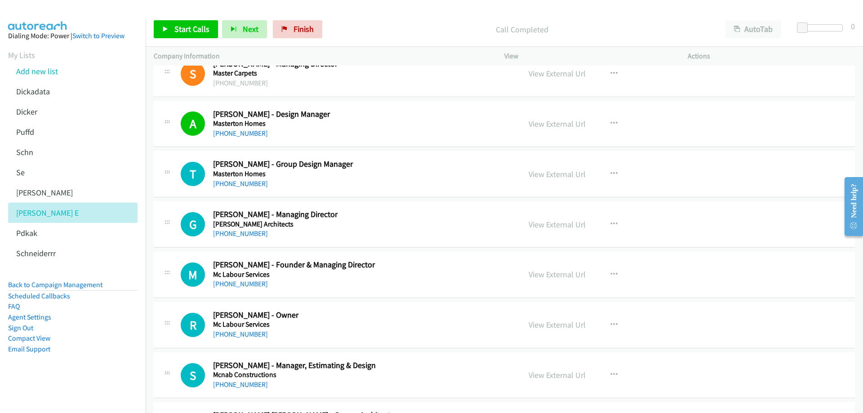
scroll to position [9075, 0]
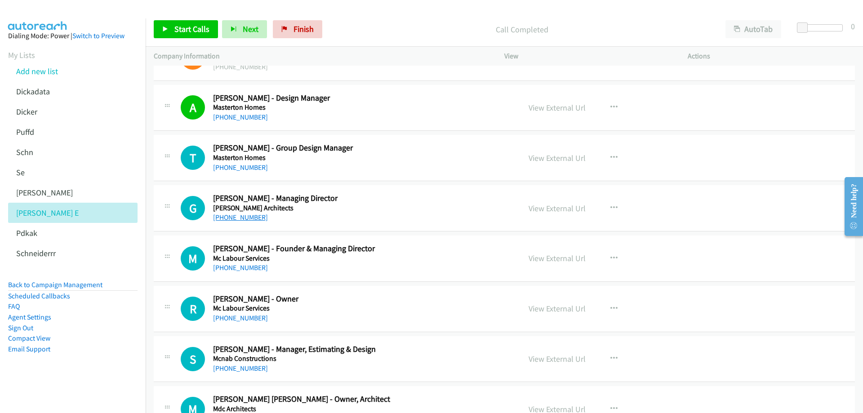
click at [237, 219] on link "[PHONE_NUMBER]" at bounding box center [240, 217] width 55 height 9
click at [553, 209] on link "View External Url" at bounding box center [556, 208] width 57 height 10
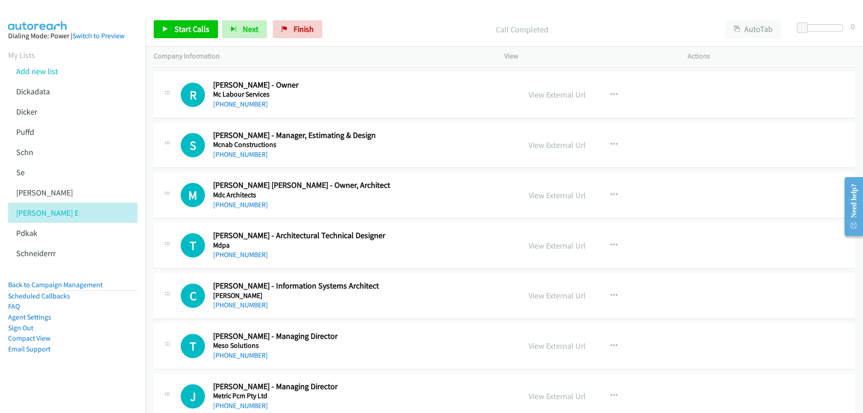
scroll to position [9299, 0]
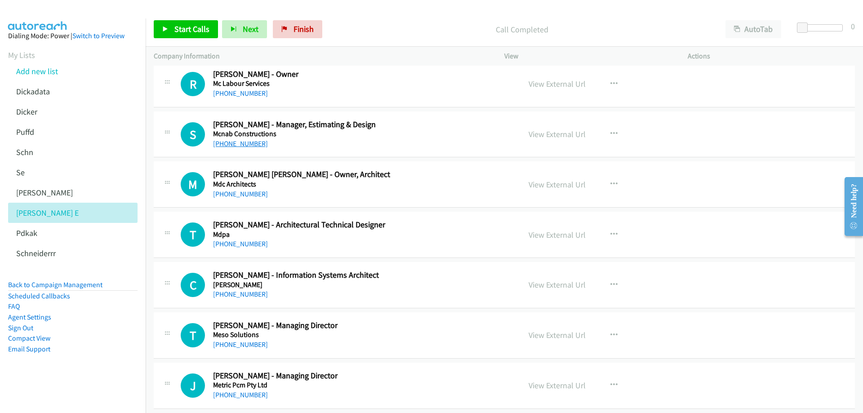
click at [251, 142] on link "[PHONE_NUMBER]" at bounding box center [240, 143] width 55 height 9
click at [546, 135] on link "View External Url" at bounding box center [556, 134] width 57 height 10
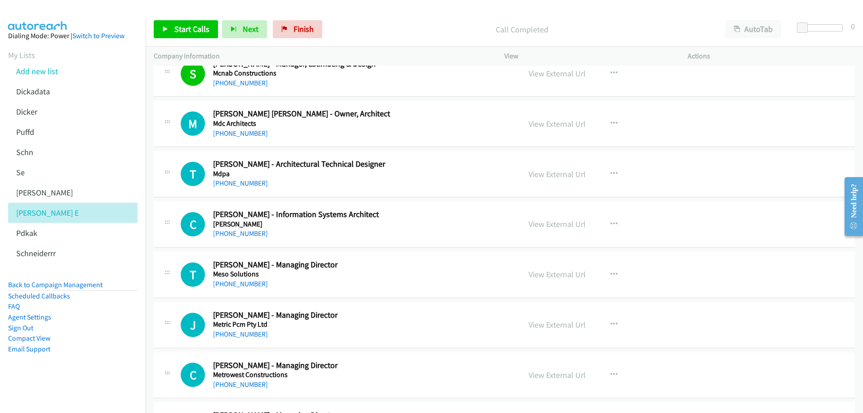
scroll to position [9344, 0]
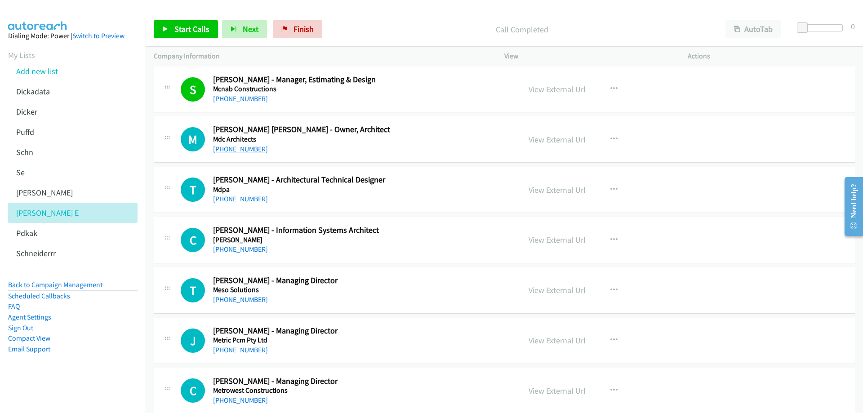
click at [245, 149] on link "[PHONE_NUMBER]" at bounding box center [240, 149] width 55 height 9
click at [547, 137] on link "View External Url" at bounding box center [556, 139] width 57 height 10
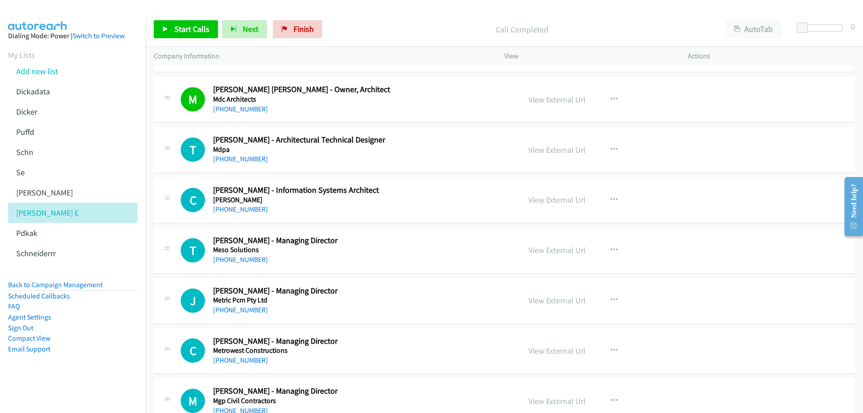
scroll to position [9389, 0]
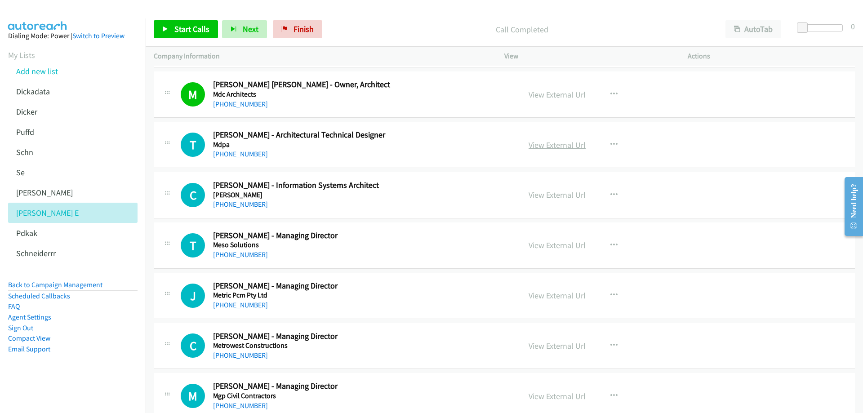
click at [546, 146] on link "View External Url" at bounding box center [556, 145] width 57 height 10
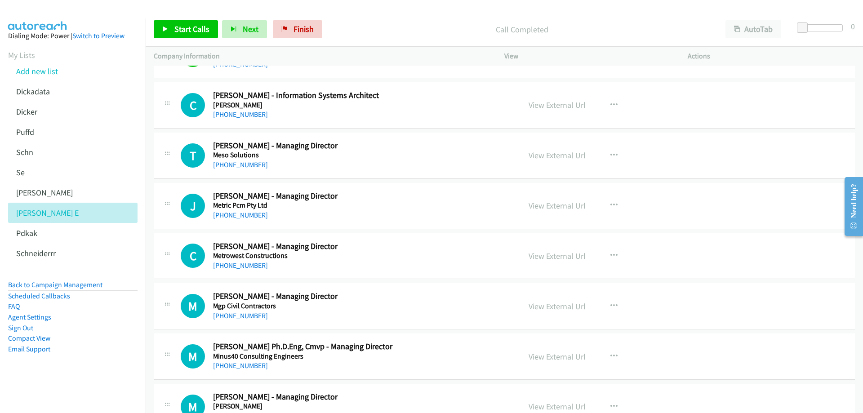
scroll to position [9434, 0]
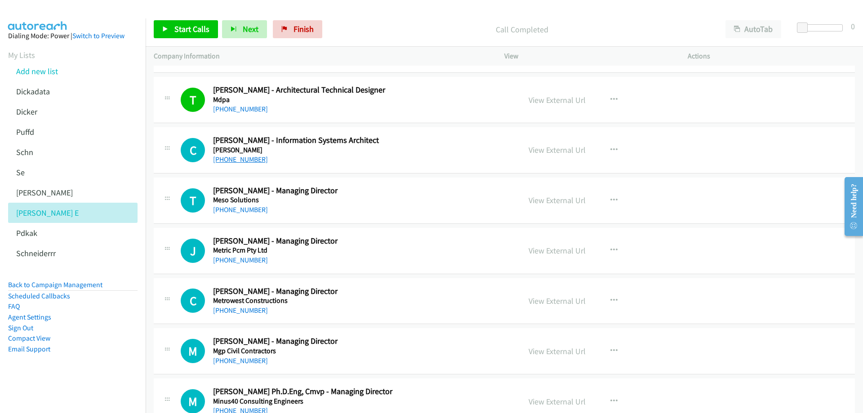
click at [251, 161] on link "[PHONE_NUMBER]" at bounding box center [240, 159] width 55 height 9
click at [551, 147] on link "View External Url" at bounding box center [556, 150] width 57 height 10
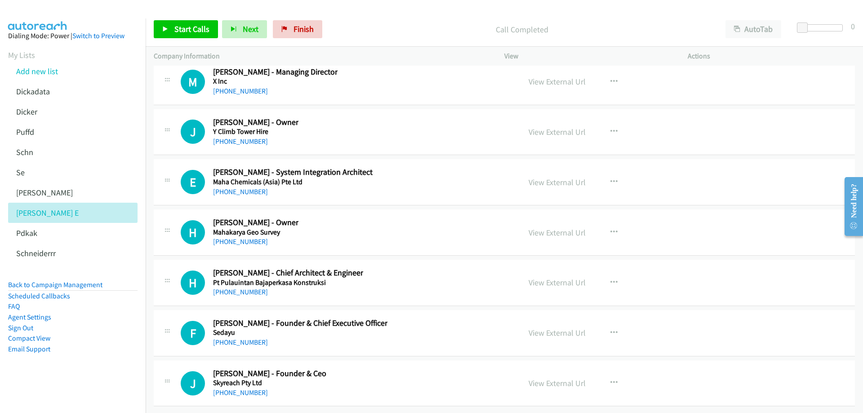
scroll to position [19505, 0]
click at [252, 388] on link "[PHONE_NUMBER]" at bounding box center [240, 392] width 55 height 9
click at [558, 378] on link "View External Url" at bounding box center [556, 383] width 57 height 10
click at [250, 338] on link "[PHONE_NUMBER]" at bounding box center [240, 342] width 55 height 9
click at [553, 328] on link "View External Url" at bounding box center [556, 333] width 57 height 10
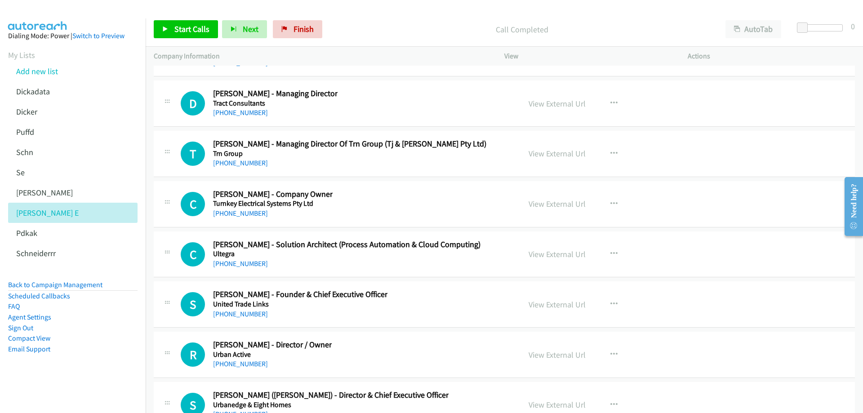
scroll to position [17214, 0]
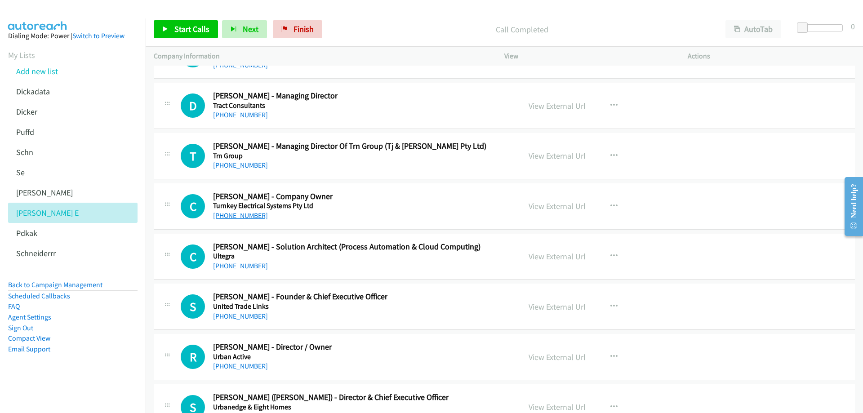
click at [239, 218] on link "[PHONE_NUMBER]" at bounding box center [240, 215] width 55 height 9
click at [550, 204] on link "View External Url" at bounding box center [556, 206] width 57 height 10
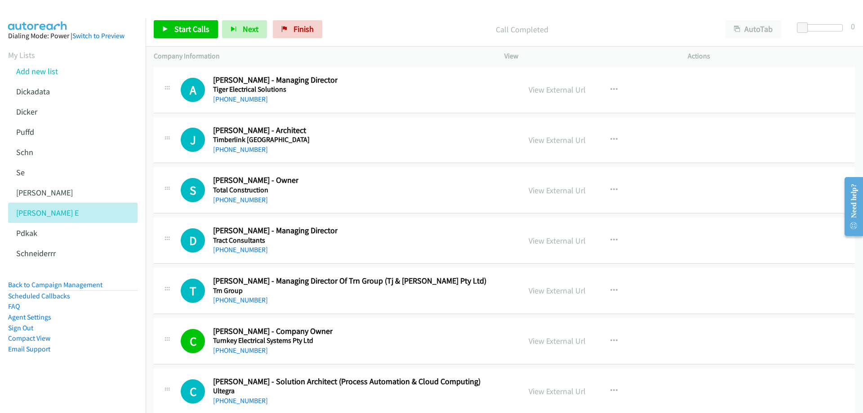
scroll to position [17034, 0]
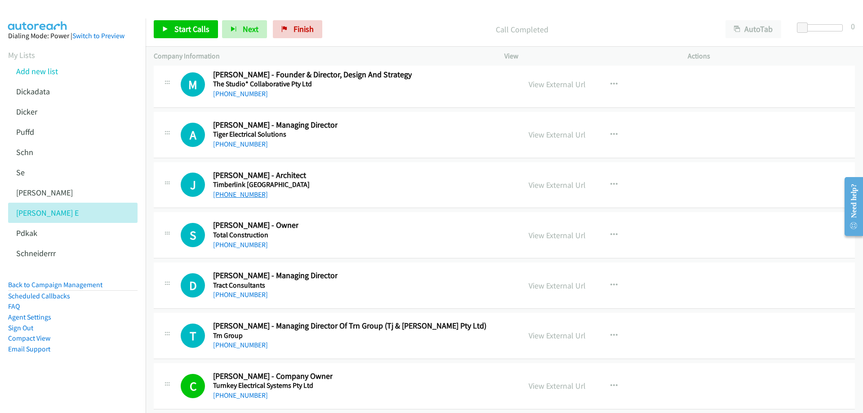
click at [245, 191] on link "[PHONE_NUMBER]" at bounding box center [240, 194] width 55 height 9
click at [564, 186] on link "View External Url" at bounding box center [556, 185] width 57 height 10
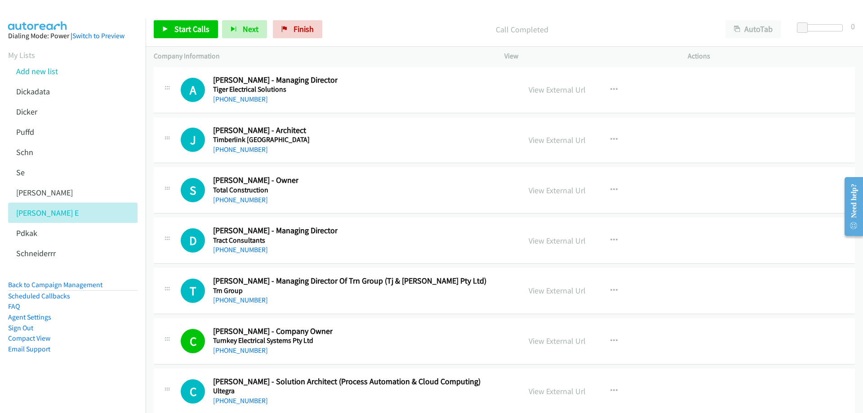
click at [287, 252] on div "[PHONE_NUMBER]" at bounding box center [275, 249] width 124 height 11
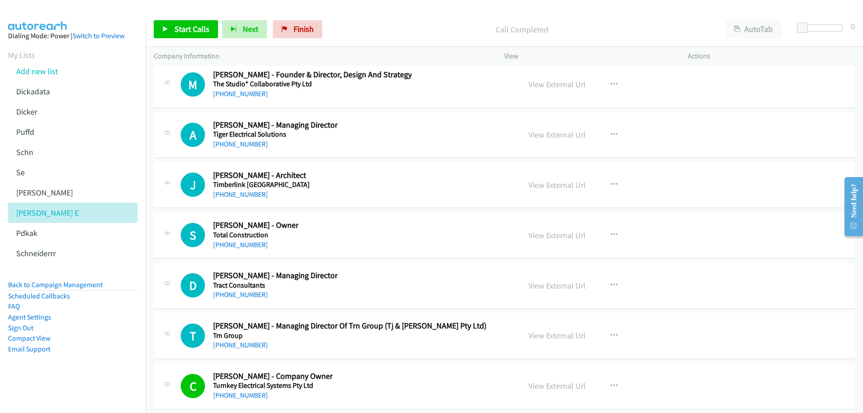
scroll to position [16990, 0]
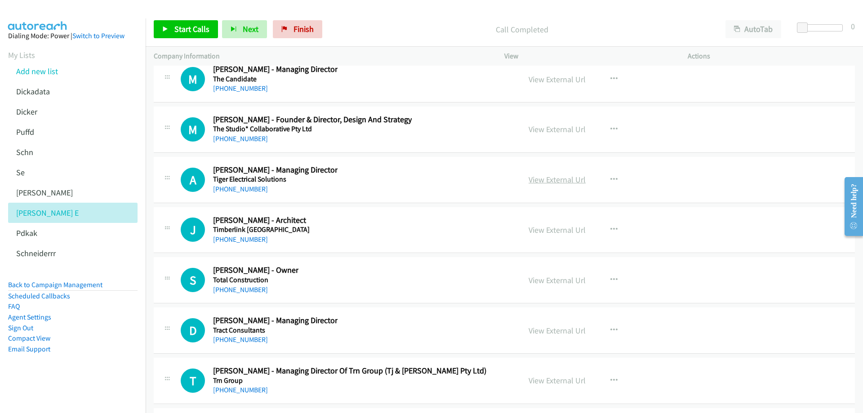
click at [560, 177] on link "View External Url" at bounding box center [556, 179] width 57 height 10
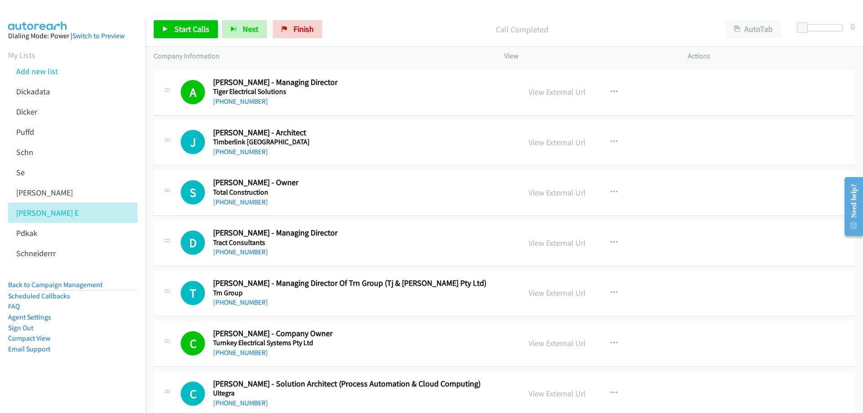
scroll to position [17079, 0]
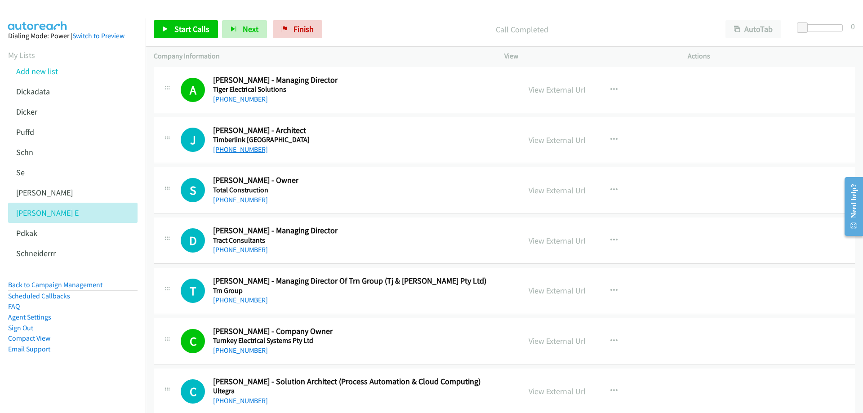
click at [252, 149] on link "[PHONE_NUMBER]" at bounding box center [240, 149] width 55 height 9
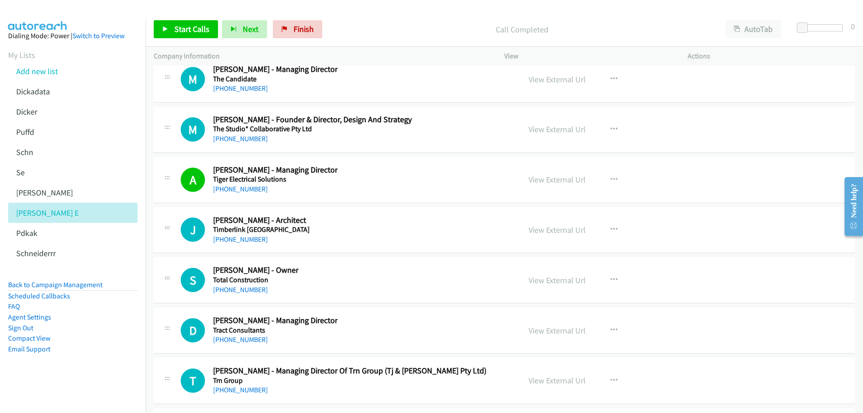
scroll to position [16945, 0]
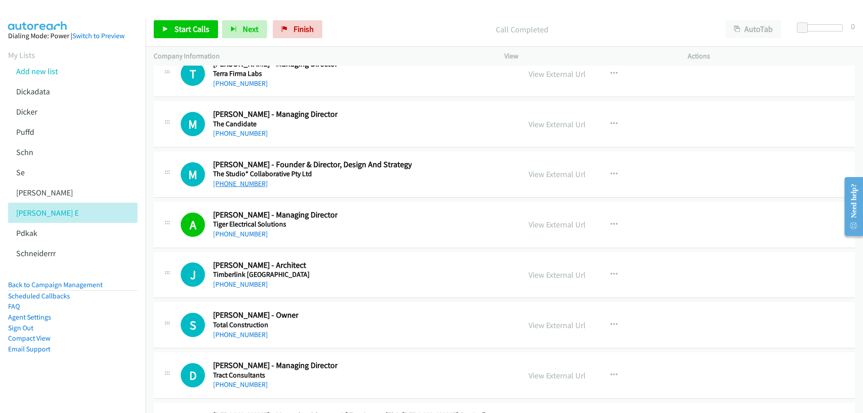
click at [253, 184] on link "[PHONE_NUMBER]" at bounding box center [240, 183] width 55 height 9
click at [561, 173] on link "View External Url" at bounding box center [556, 174] width 57 height 10
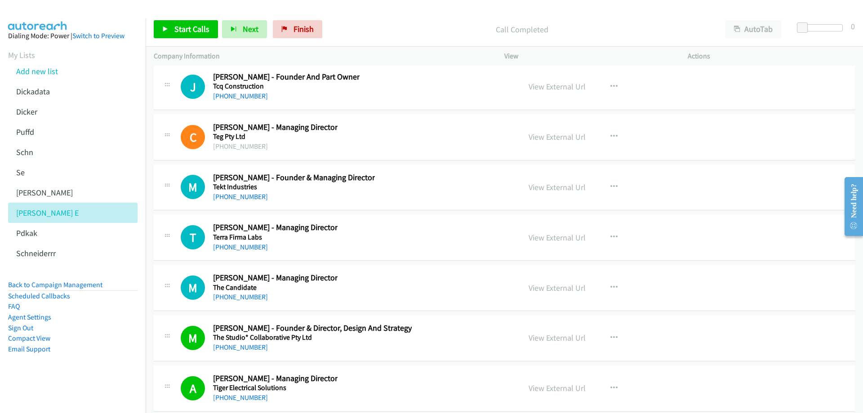
scroll to position [16765, 0]
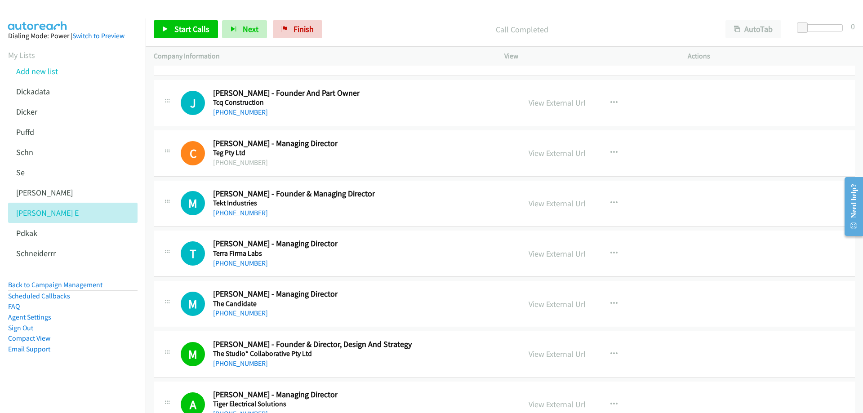
click at [245, 214] on link "[PHONE_NUMBER]" at bounding box center [240, 212] width 55 height 9
click at [552, 204] on link "View External Url" at bounding box center [556, 203] width 57 height 10
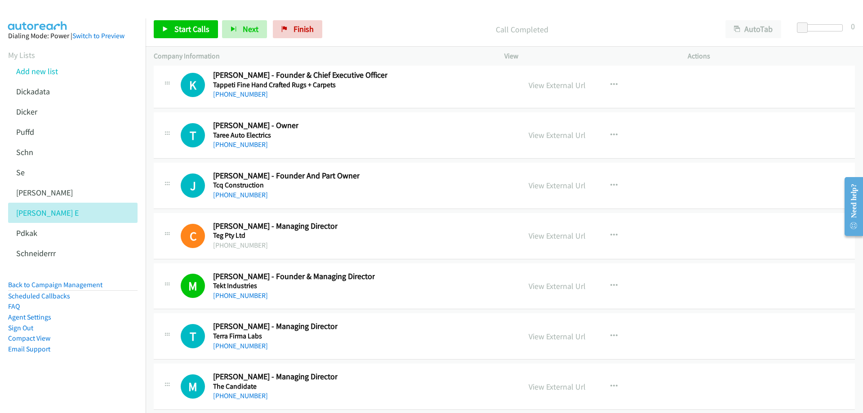
scroll to position [16675, 0]
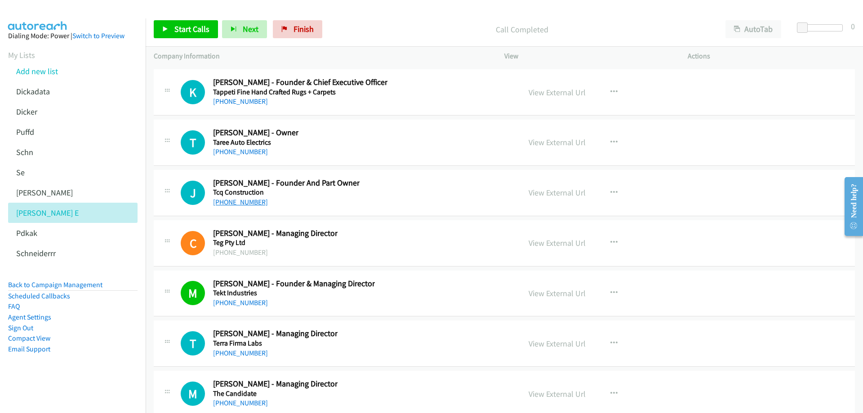
click at [245, 203] on link "[PHONE_NUMBER]" at bounding box center [240, 202] width 55 height 9
click at [567, 192] on link "View External Url" at bounding box center [556, 192] width 57 height 10
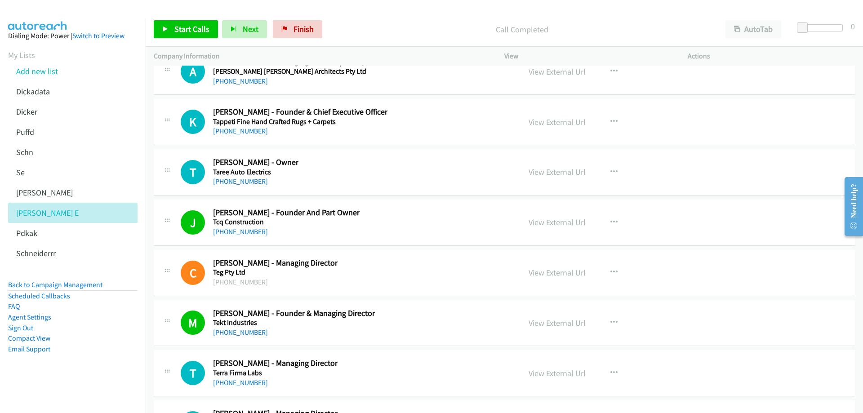
scroll to position [16630, 0]
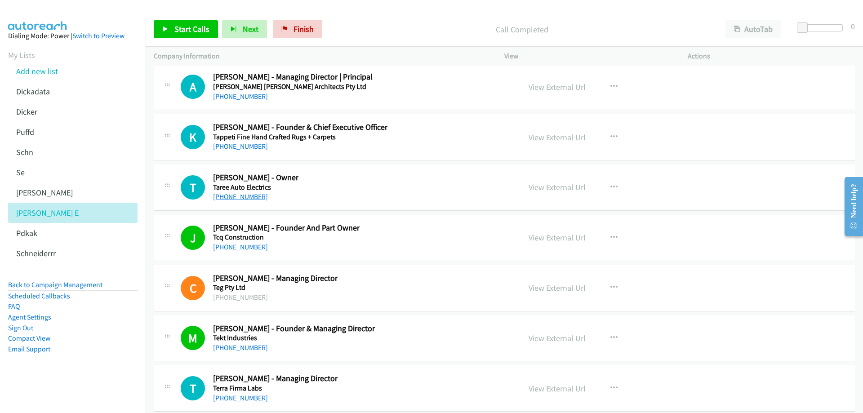
click at [239, 198] on link "[PHONE_NUMBER]" at bounding box center [240, 196] width 55 height 9
click at [548, 189] on link "View External Url" at bounding box center [556, 187] width 57 height 10
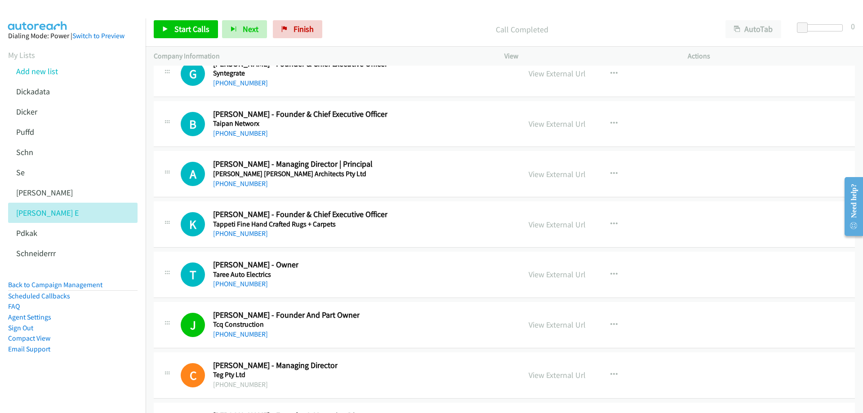
scroll to position [16540, 0]
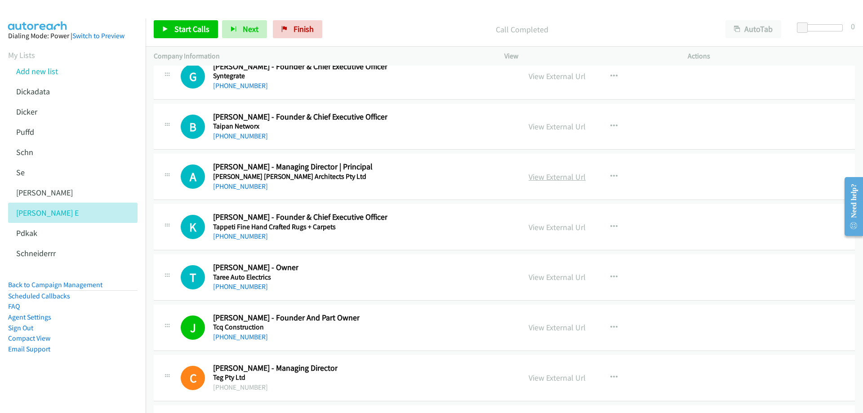
click at [542, 177] on link "View External Url" at bounding box center [556, 177] width 57 height 10
